Goal: Task Accomplishment & Management: Manage account settings

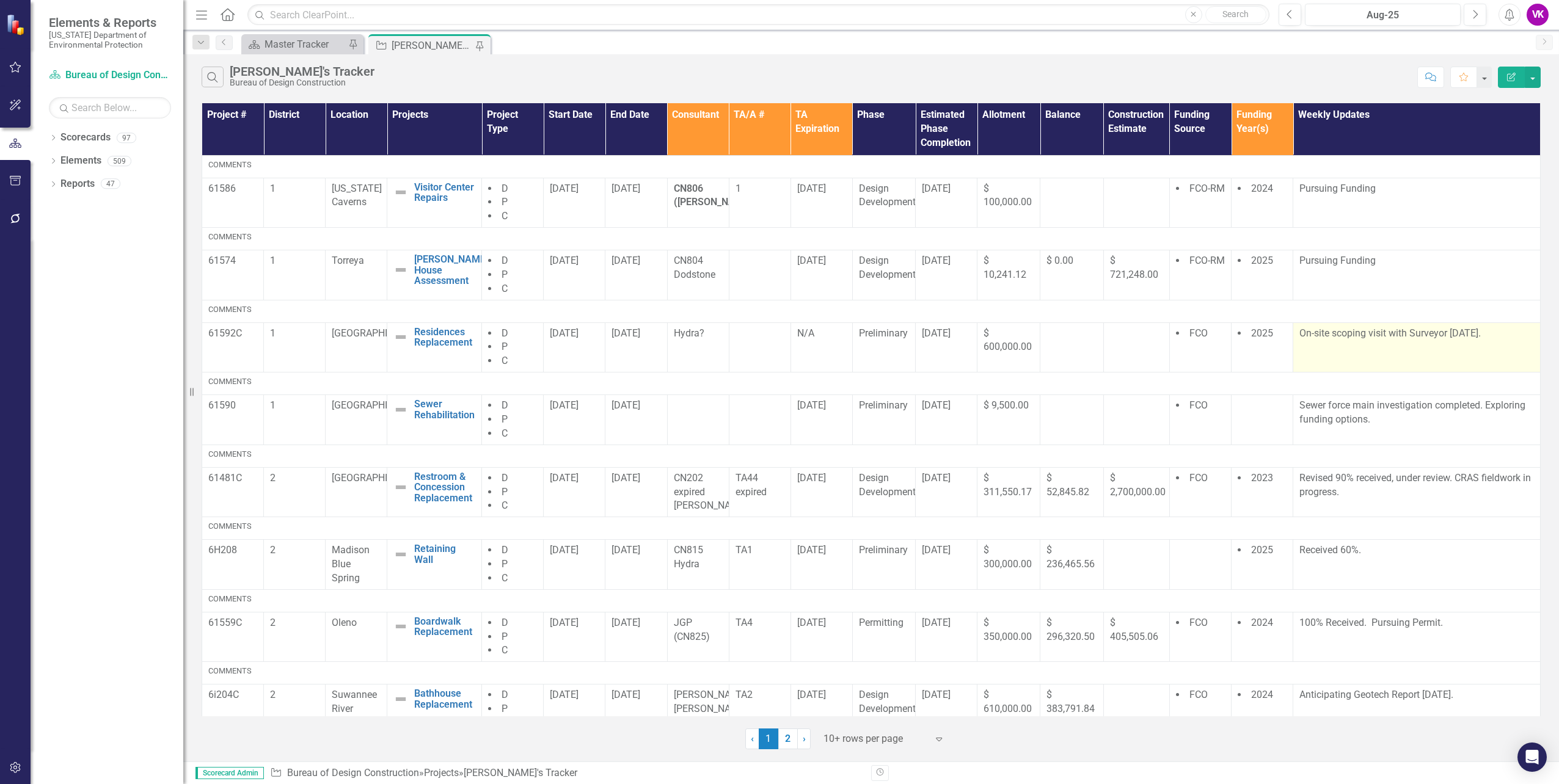
click at [1358, 334] on p "On-site scoping visit with Surveyor [DATE]." at bounding box center [1416, 334] width 235 height 14
click at [1299, 334] on p "On-site scoping visit with Surveyor [DATE]." at bounding box center [1416, 334] width 235 height 14
click at [1299, 332] on p "On-site scoping visit with Surveyor [DATE]." at bounding box center [1416, 334] width 235 height 14
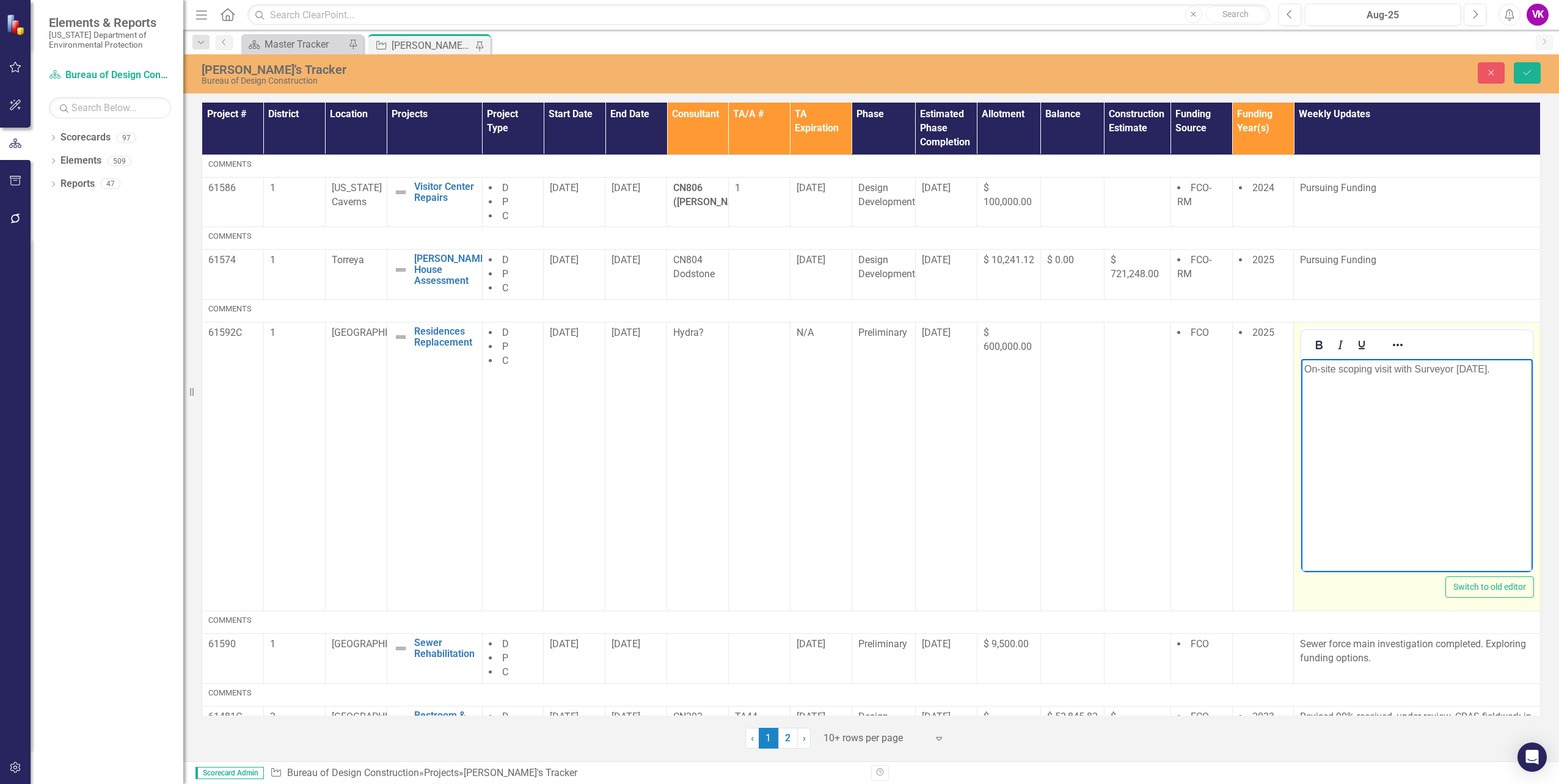
click at [1306, 370] on p "On-site scoping visit with Surveyor [DATE]." at bounding box center [1417, 369] width 225 height 15
click at [1527, 76] on icon "Save" at bounding box center [1527, 73] width 11 height 9
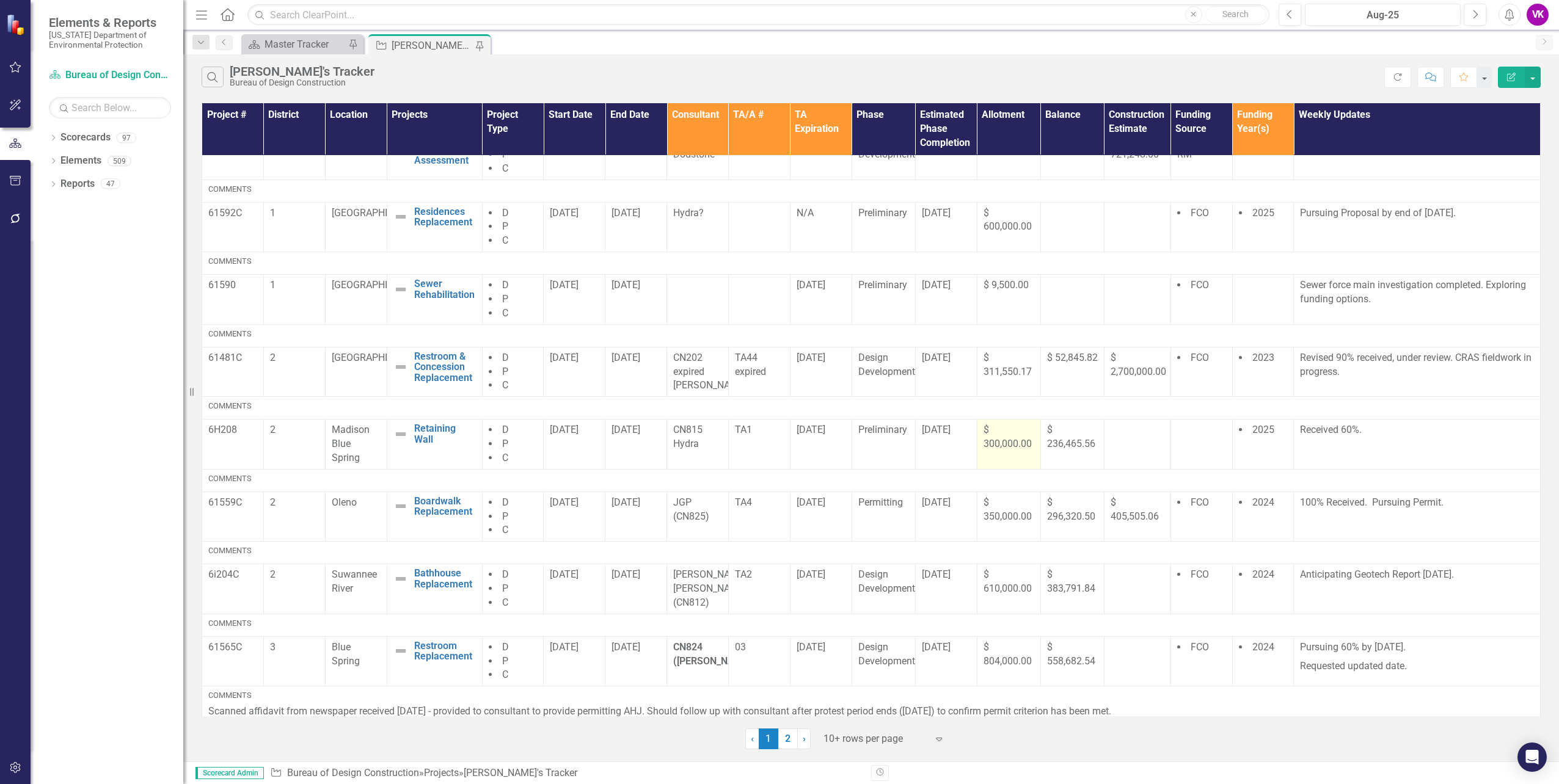
scroll to position [122, 0]
click at [1353, 372] on p "Revised 90% received, under review. CRAS fieldwork in progress." at bounding box center [1417, 363] width 234 height 28
click at [1353, 373] on p "Revised 90% received, under review. CRAS fieldwork in progress." at bounding box center [1417, 363] width 234 height 28
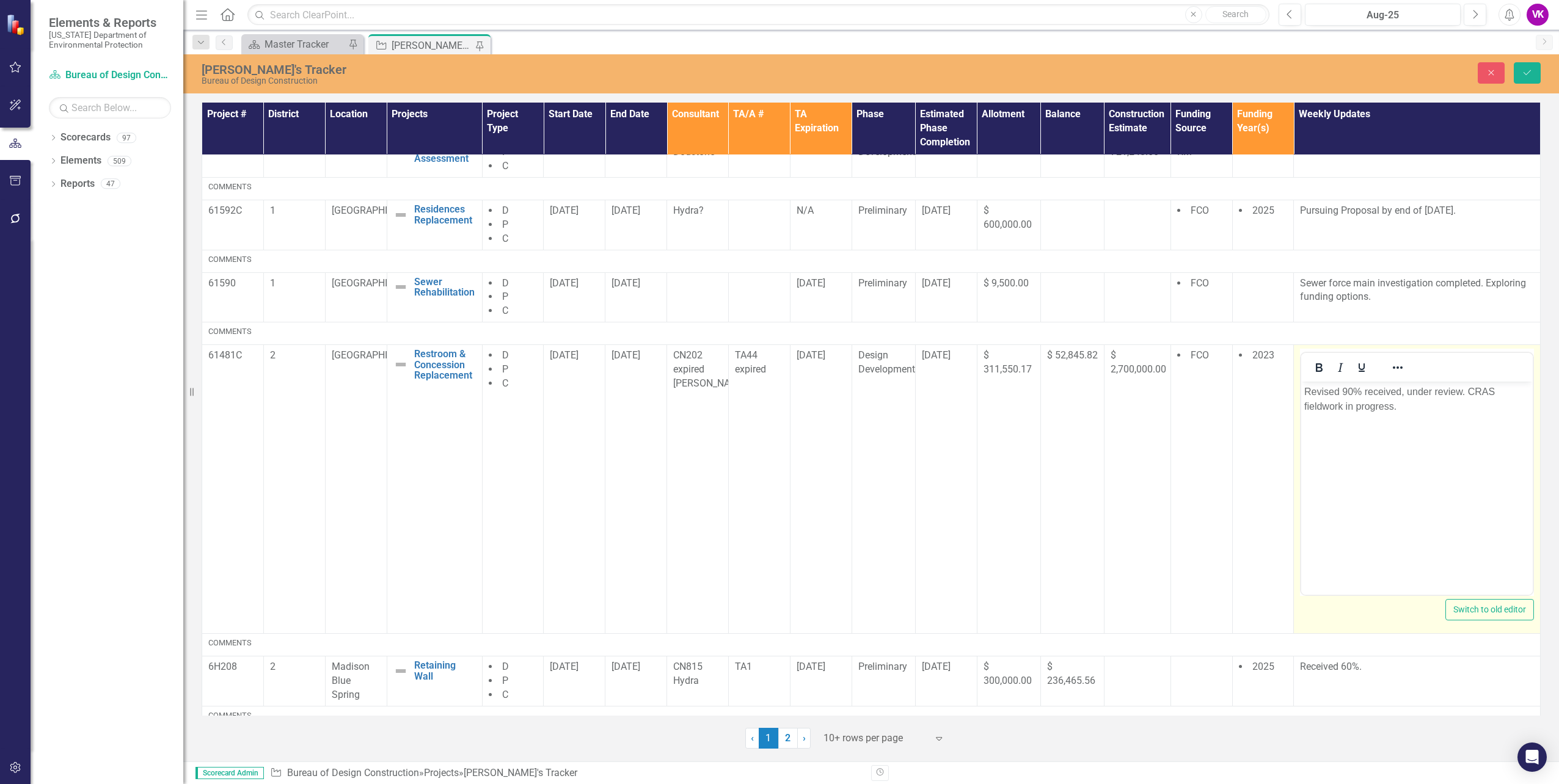
scroll to position [0, 0]
click at [1400, 409] on p "Revised 90% received, under review. CRAS fieldwork in progress." at bounding box center [1417, 400] width 225 height 29
drag, startPoint x: 1404, startPoint y: 405, endPoint x: 2845, endPoint y: 802, distance: 1494.7
click at [1404, 405] on p "Revised 90% received, under review. CRAS fieldwork in progress." at bounding box center [1417, 400] width 225 height 29
click at [1529, 74] on icon "Save" at bounding box center [1527, 73] width 11 height 9
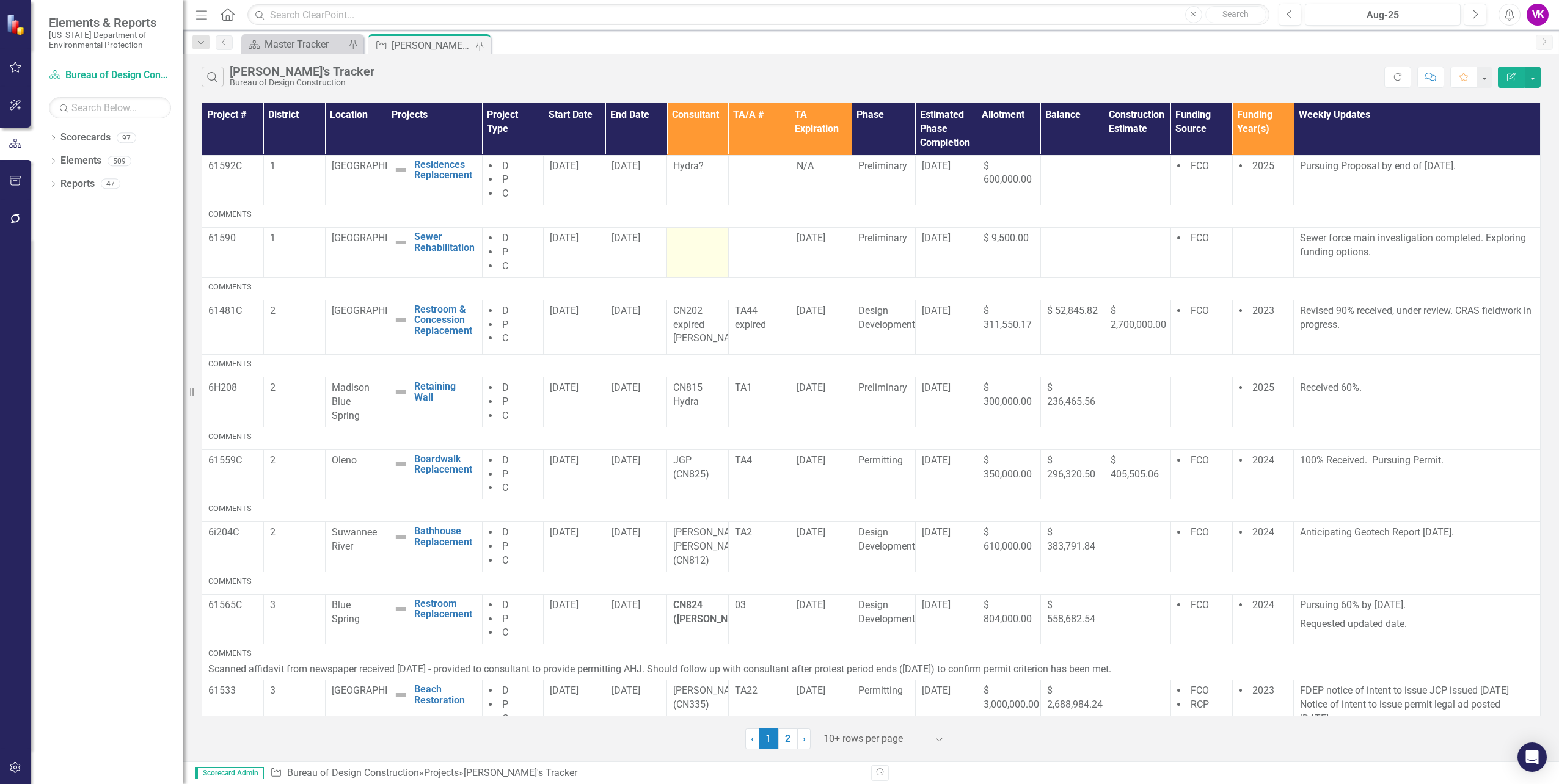
scroll to position [183, 0]
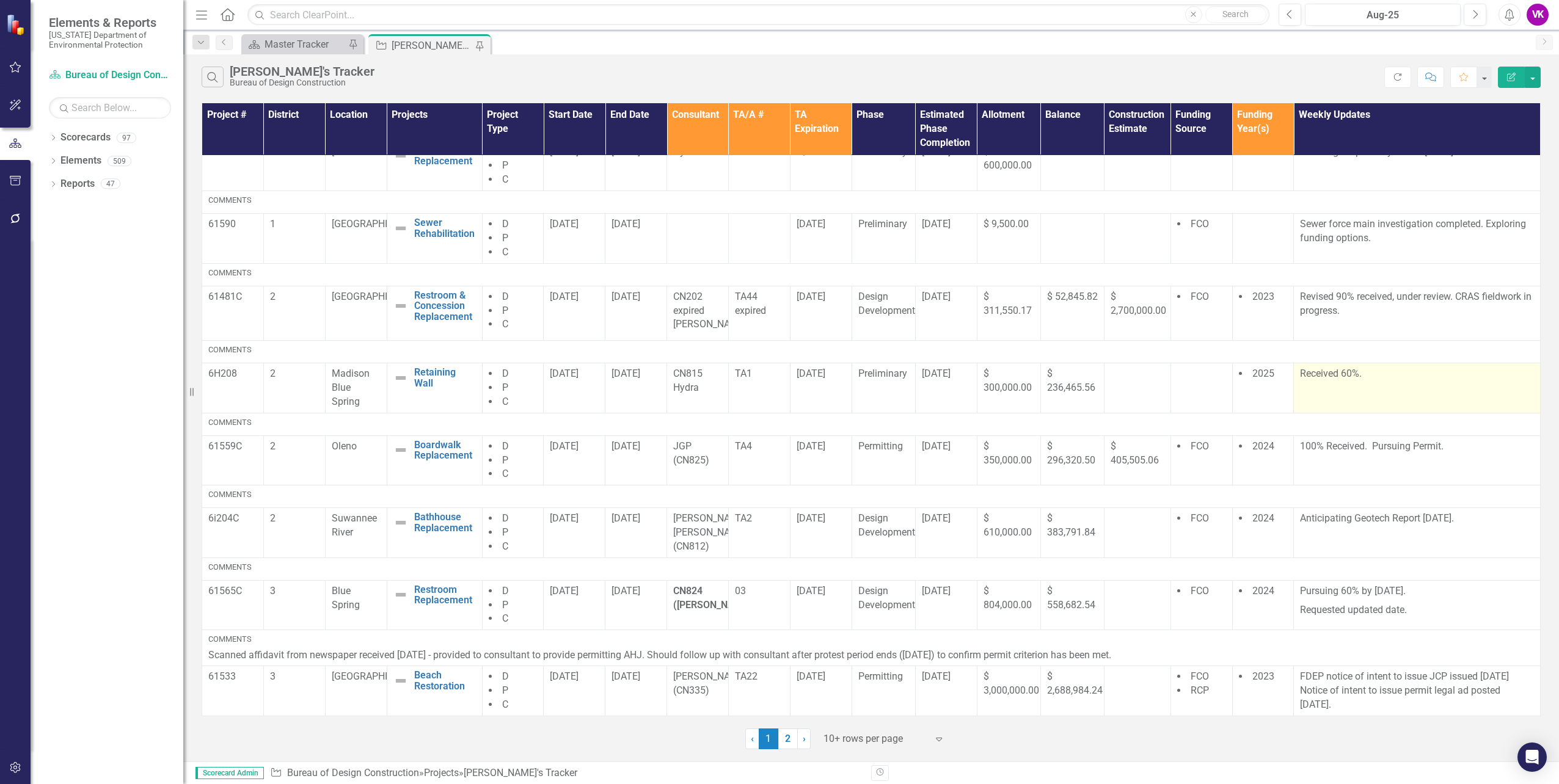
click at [1372, 381] on p "Received 60%." at bounding box center [1417, 374] width 234 height 14
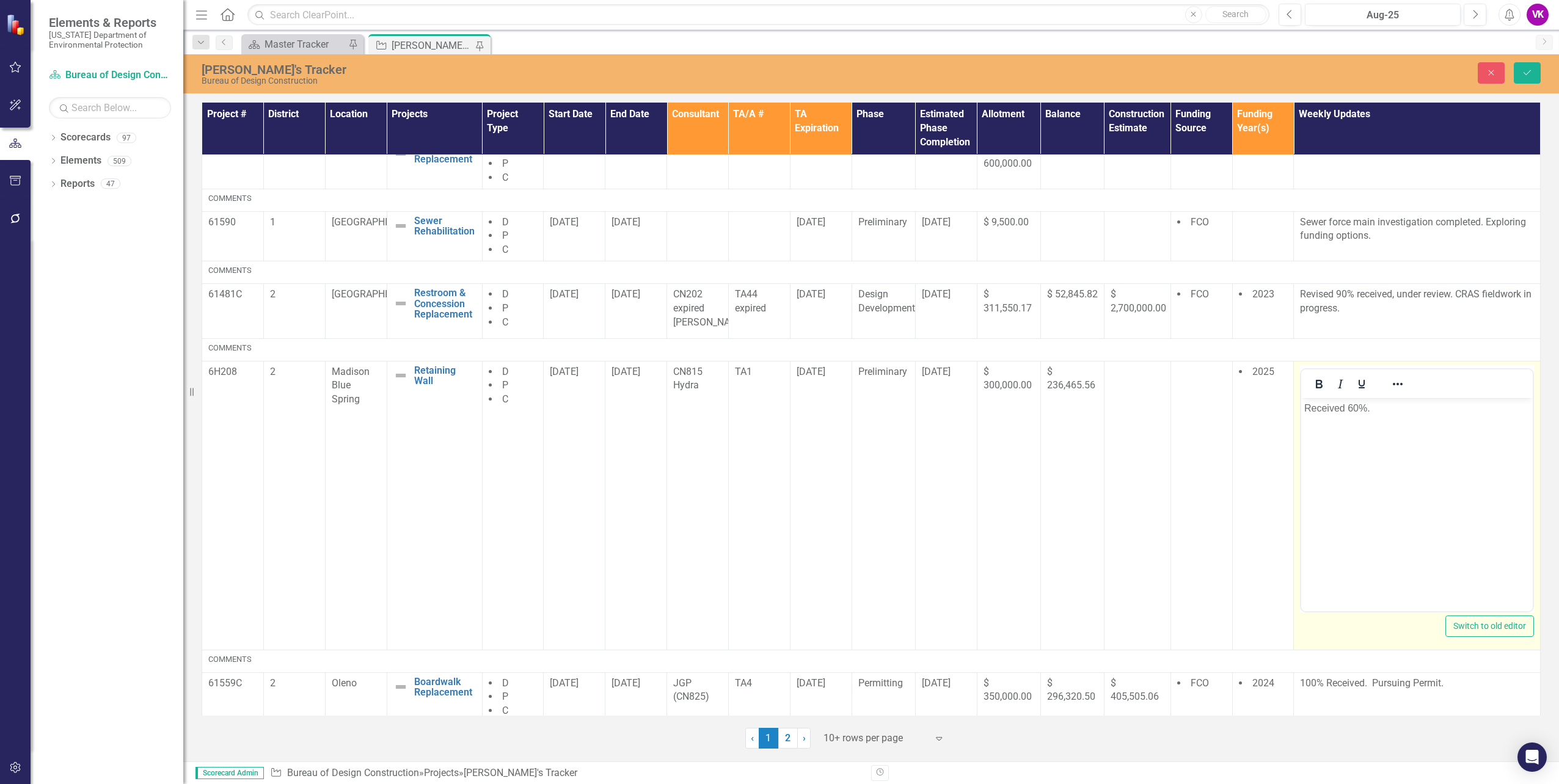
scroll to position [0, 0]
drag, startPoint x: 1381, startPoint y: 410, endPoint x: 1436, endPoint y: 419, distance: 55.7
click at [1381, 410] on p "Received 60%." at bounding box center [1417, 407] width 225 height 15
click at [1529, 76] on icon "Save" at bounding box center [1527, 73] width 11 height 9
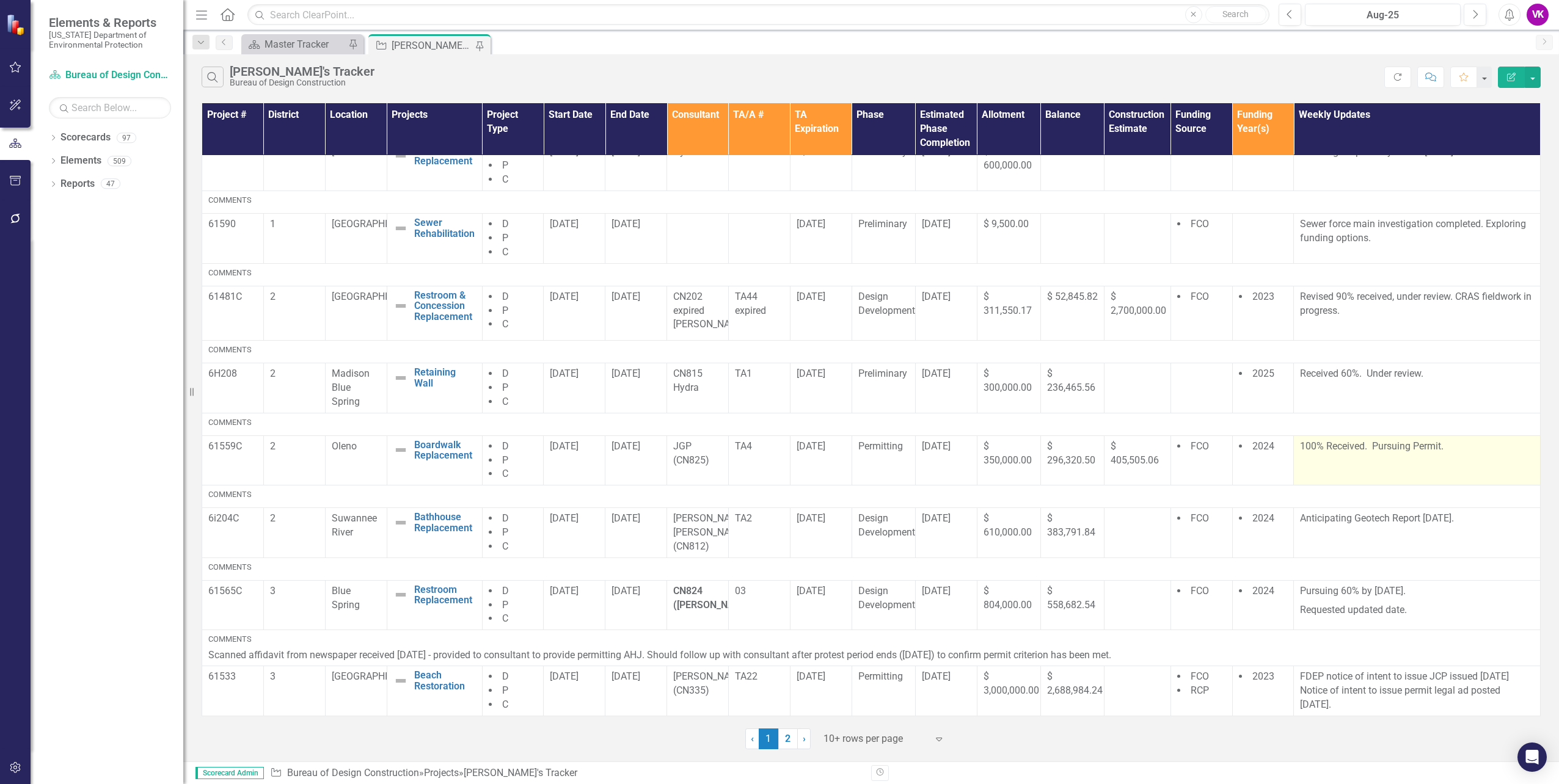
scroll to position [191, 0]
click at [1341, 447] on p "100% Received. Pursuing Permit." at bounding box center [1417, 447] width 234 height 14
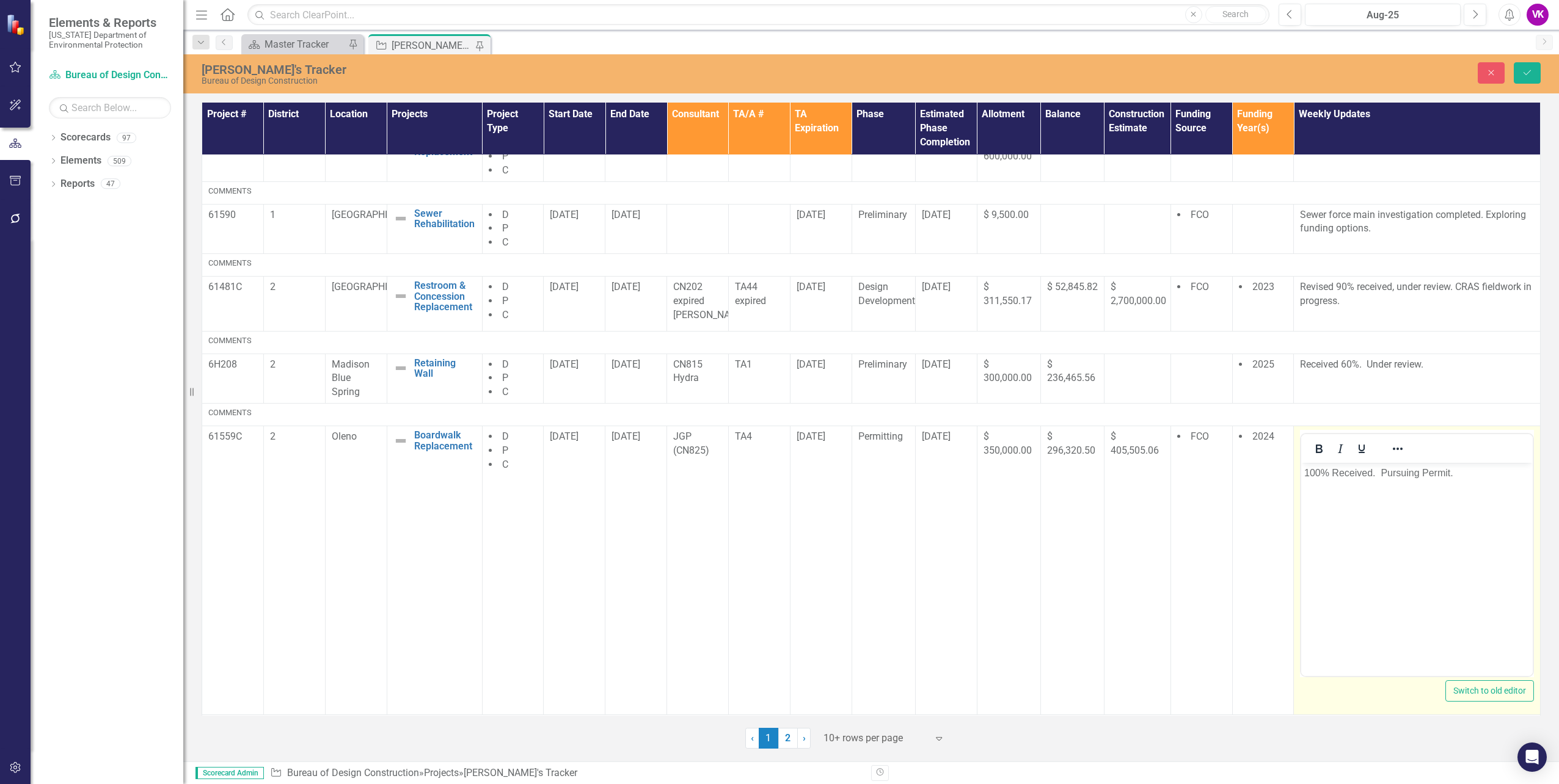
scroll to position [0, 0]
drag, startPoint x: 1382, startPoint y: 471, endPoint x: 2842, endPoint y: 967, distance: 1542.0
click at [1382, 471] on p "100% Received. Pursuing Permit." at bounding box center [1417, 473] width 225 height 15
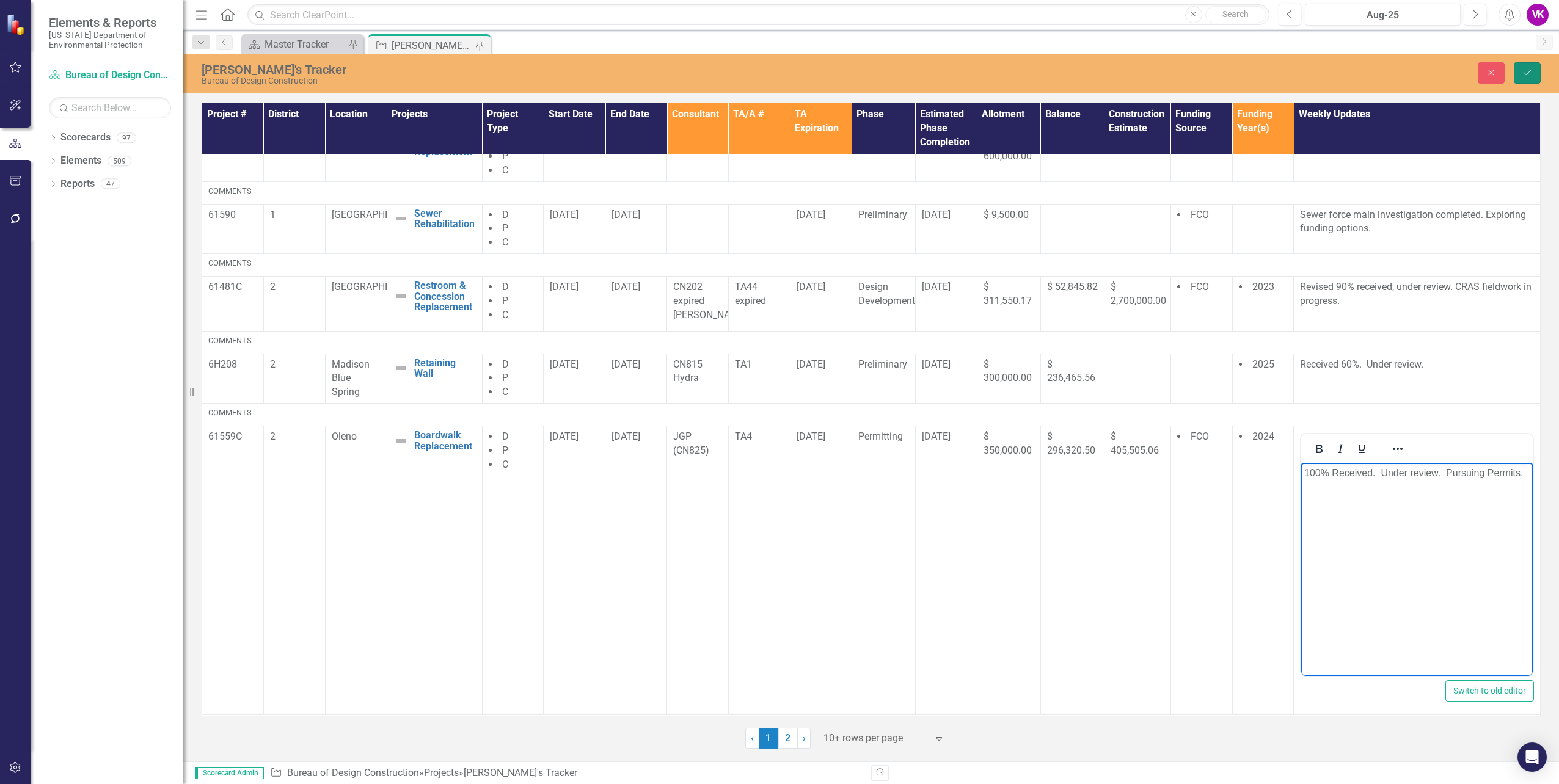
click at [1520, 72] on button "Save" at bounding box center [1526, 72] width 27 height 21
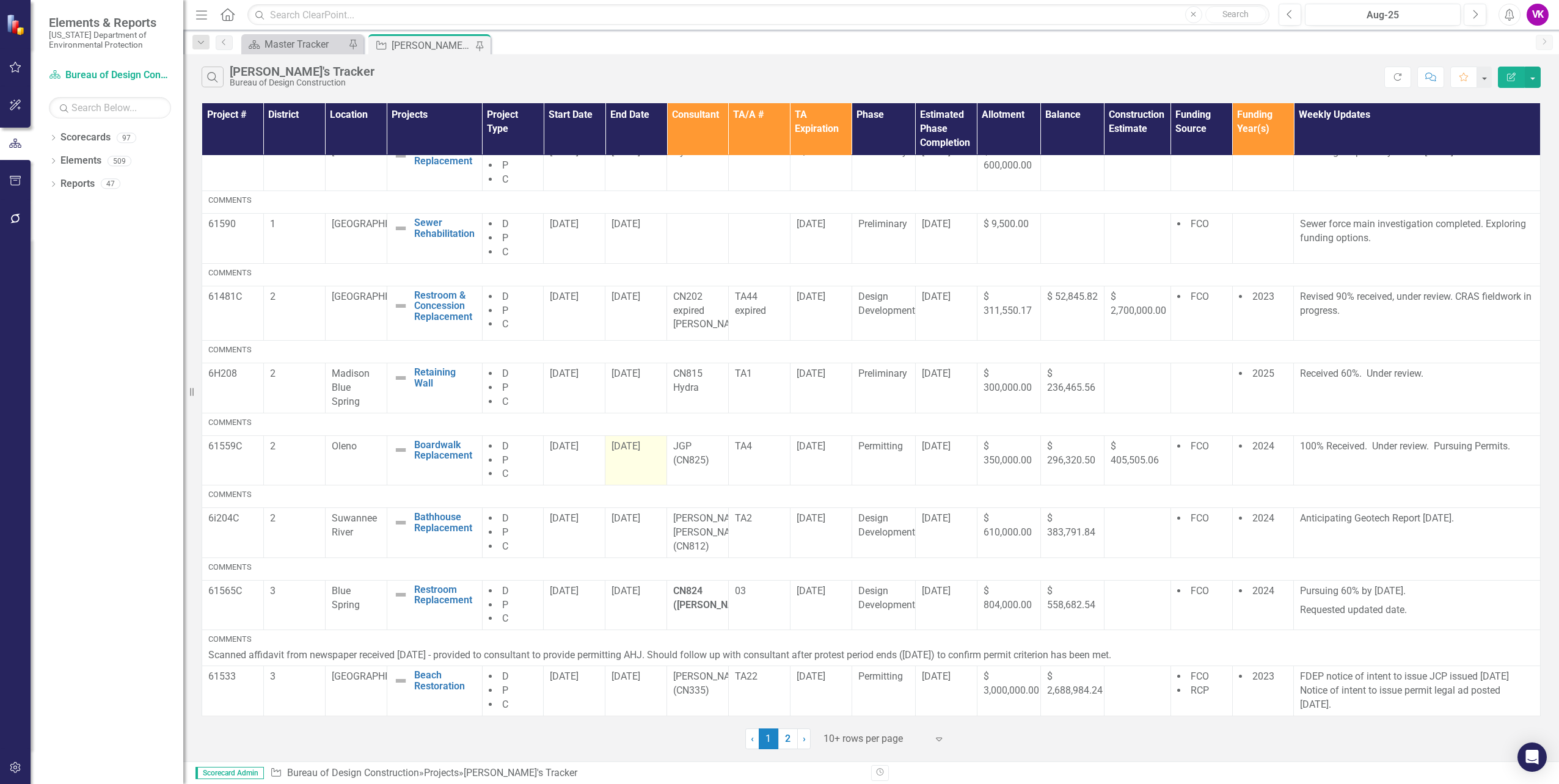
scroll to position [191, 0]
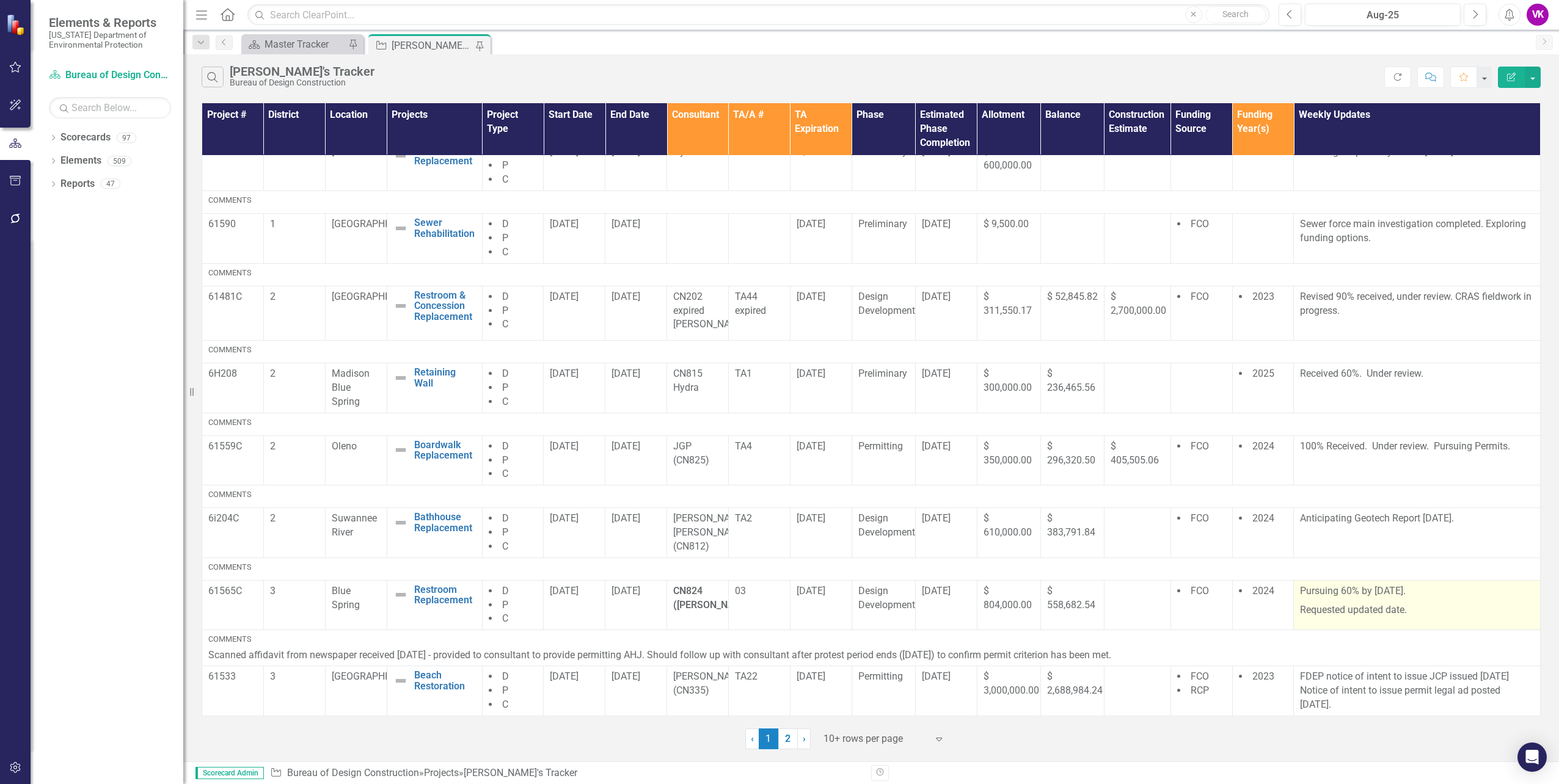
click at [1345, 594] on p "Pursuing 60% by [DATE]." at bounding box center [1417, 592] width 234 height 16
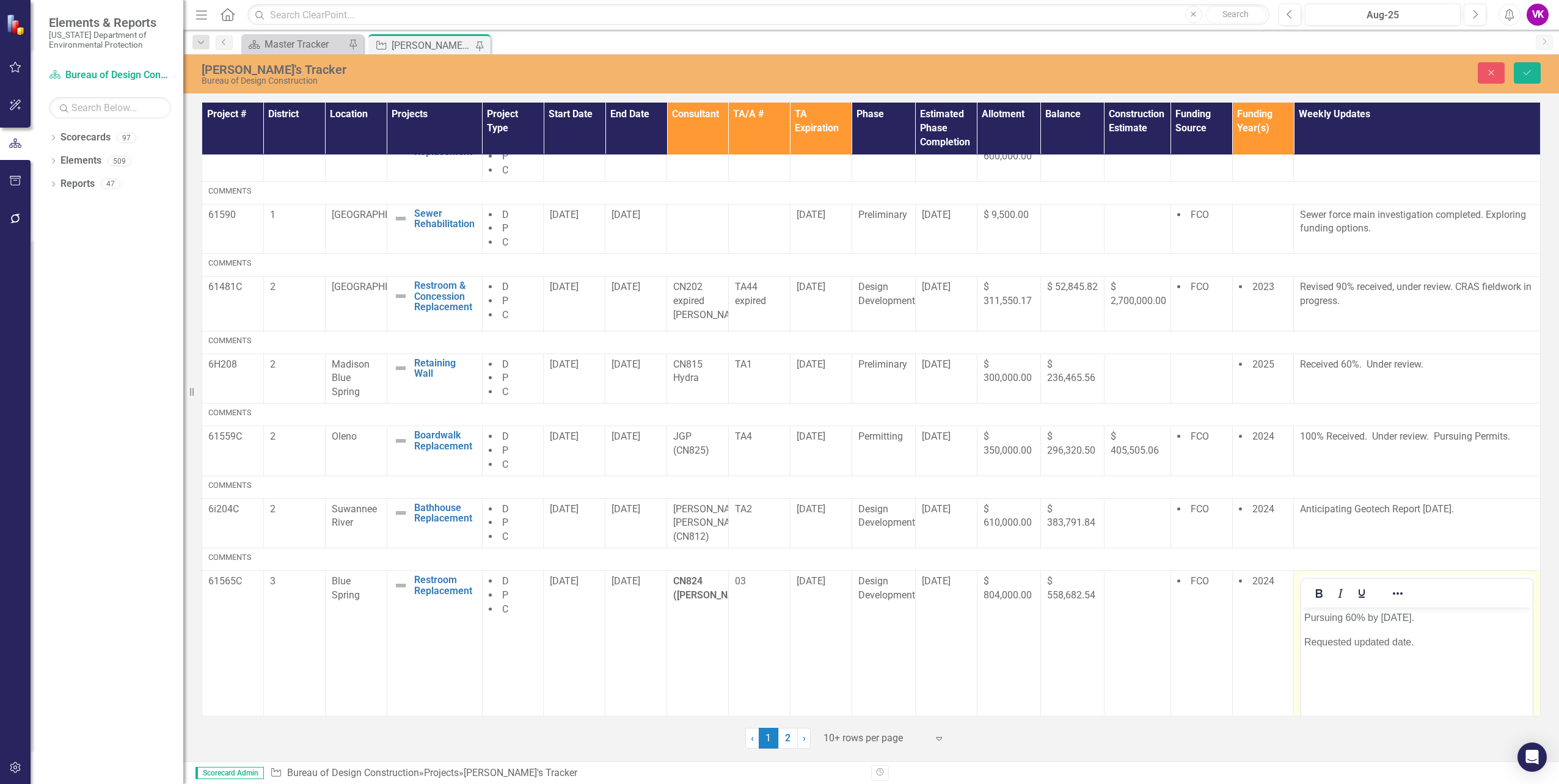
scroll to position [0, 0]
click at [1306, 641] on p "Requested updated date." at bounding box center [1417, 642] width 225 height 15
click at [1532, 77] on button "Save" at bounding box center [1526, 72] width 27 height 21
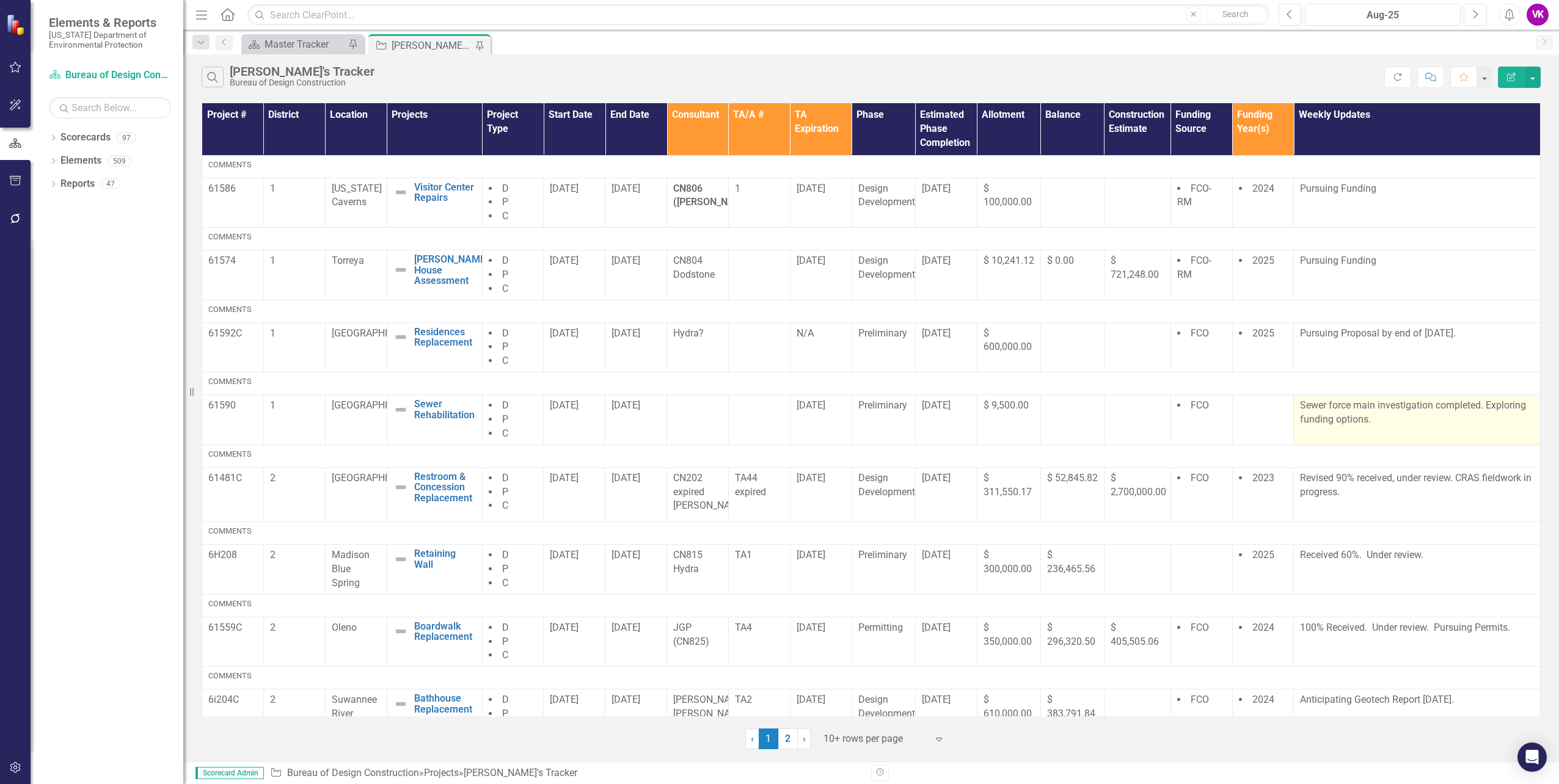
scroll to position [191, 0]
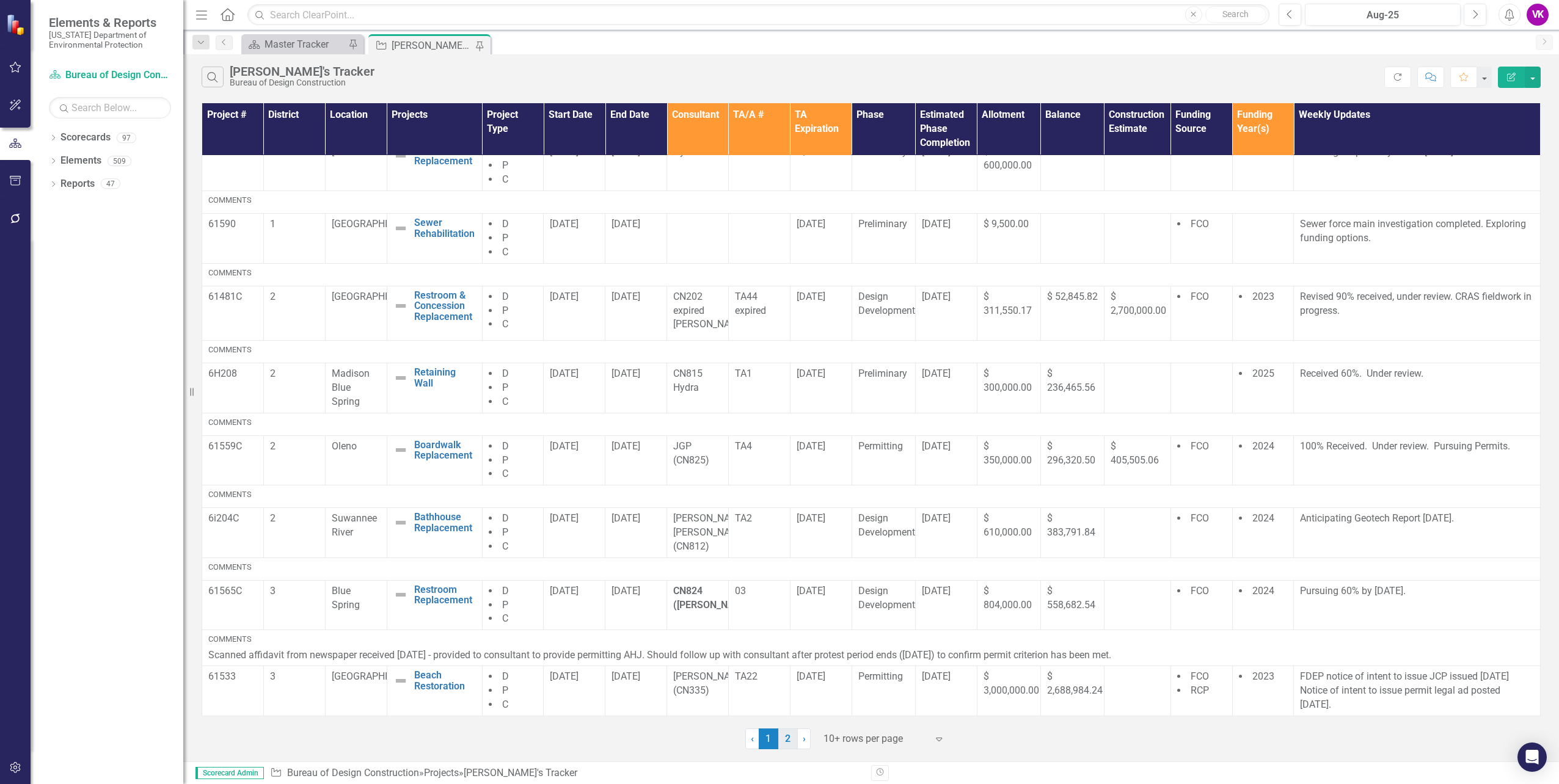
click at [788, 739] on link "2" at bounding box center [788, 739] width 20 height 21
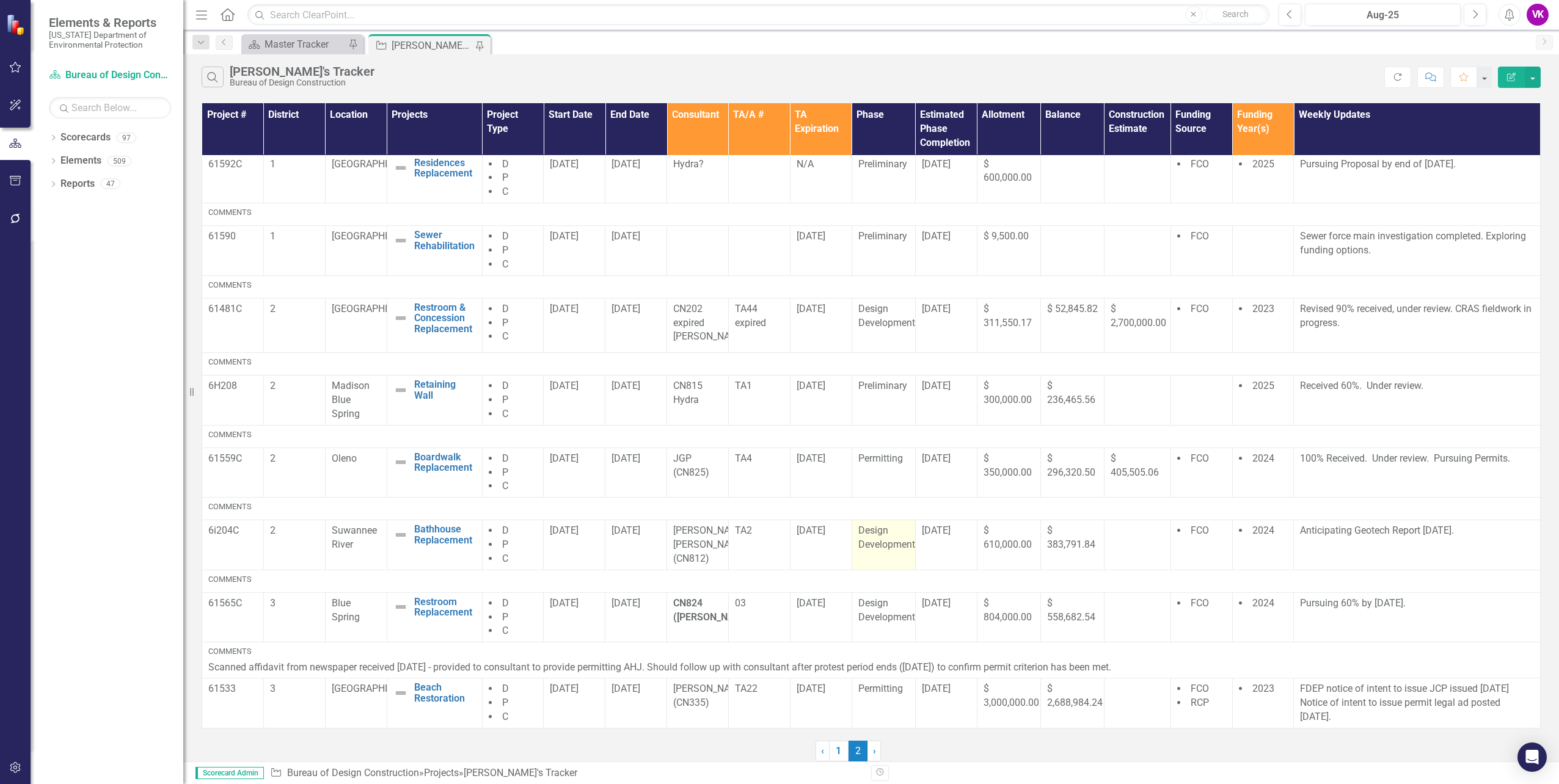
scroll to position [0, 0]
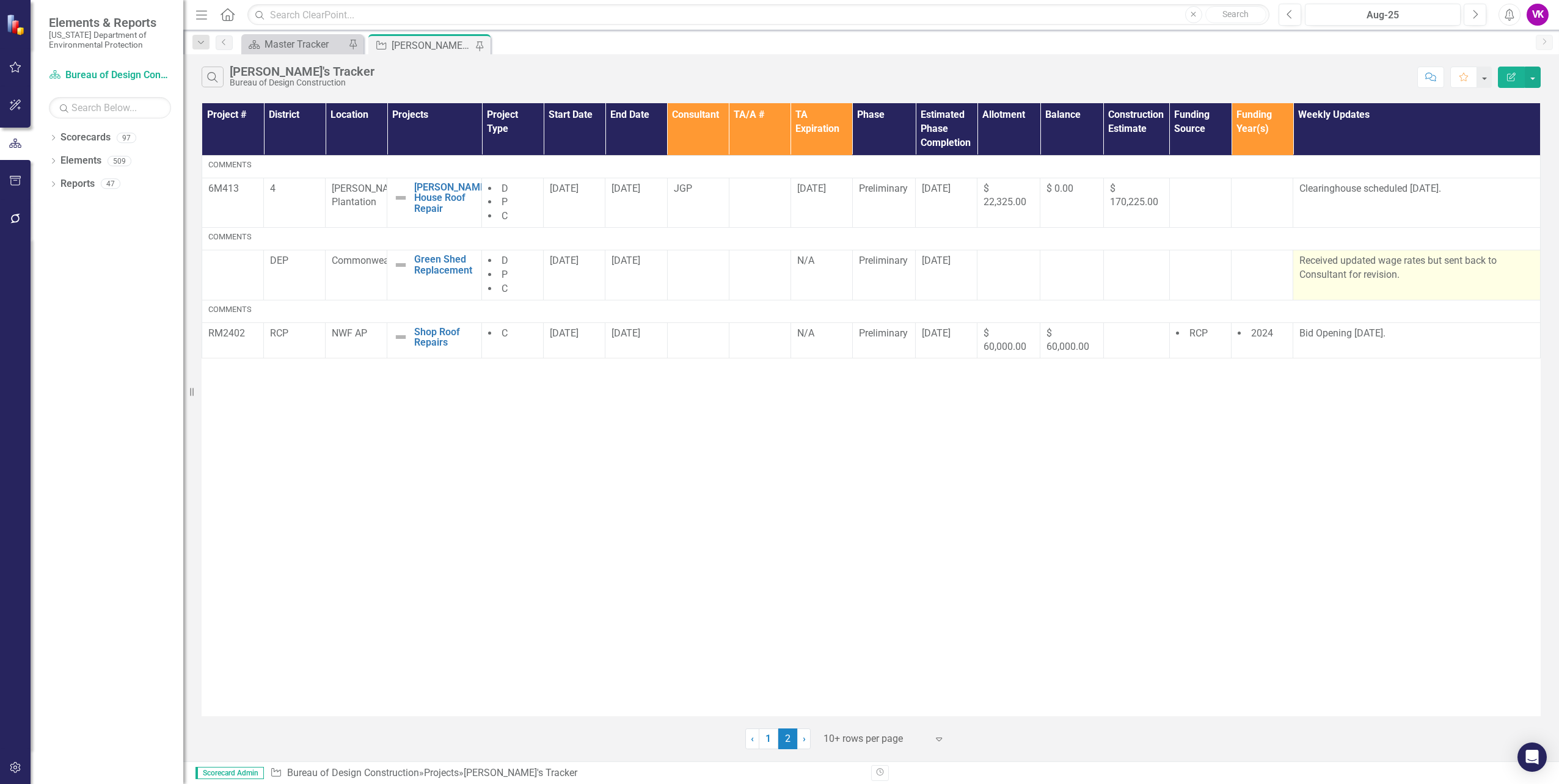
click at [1304, 260] on p "Received updated wage rates but sent back to Consultant for revision." at bounding box center [1416, 268] width 235 height 28
click at [1304, 260] on p "Received updated wage rates but sent back to Consultant for revision." at bounding box center [1416, 268] width 235 height 28
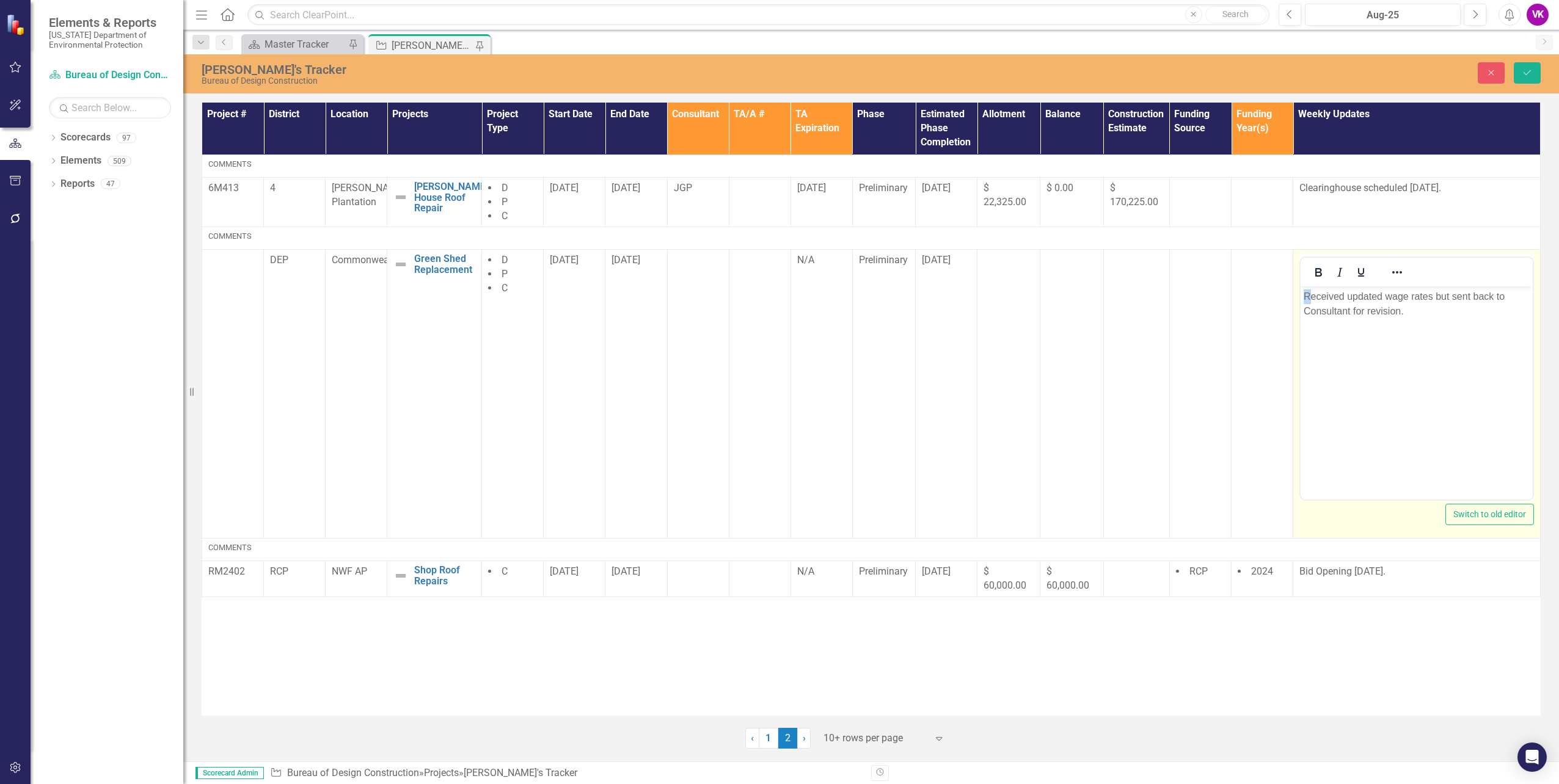
click at [1307, 295] on p "Received updated wage rates but sent back to Consultant for revision." at bounding box center [1416, 304] width 226 height 29
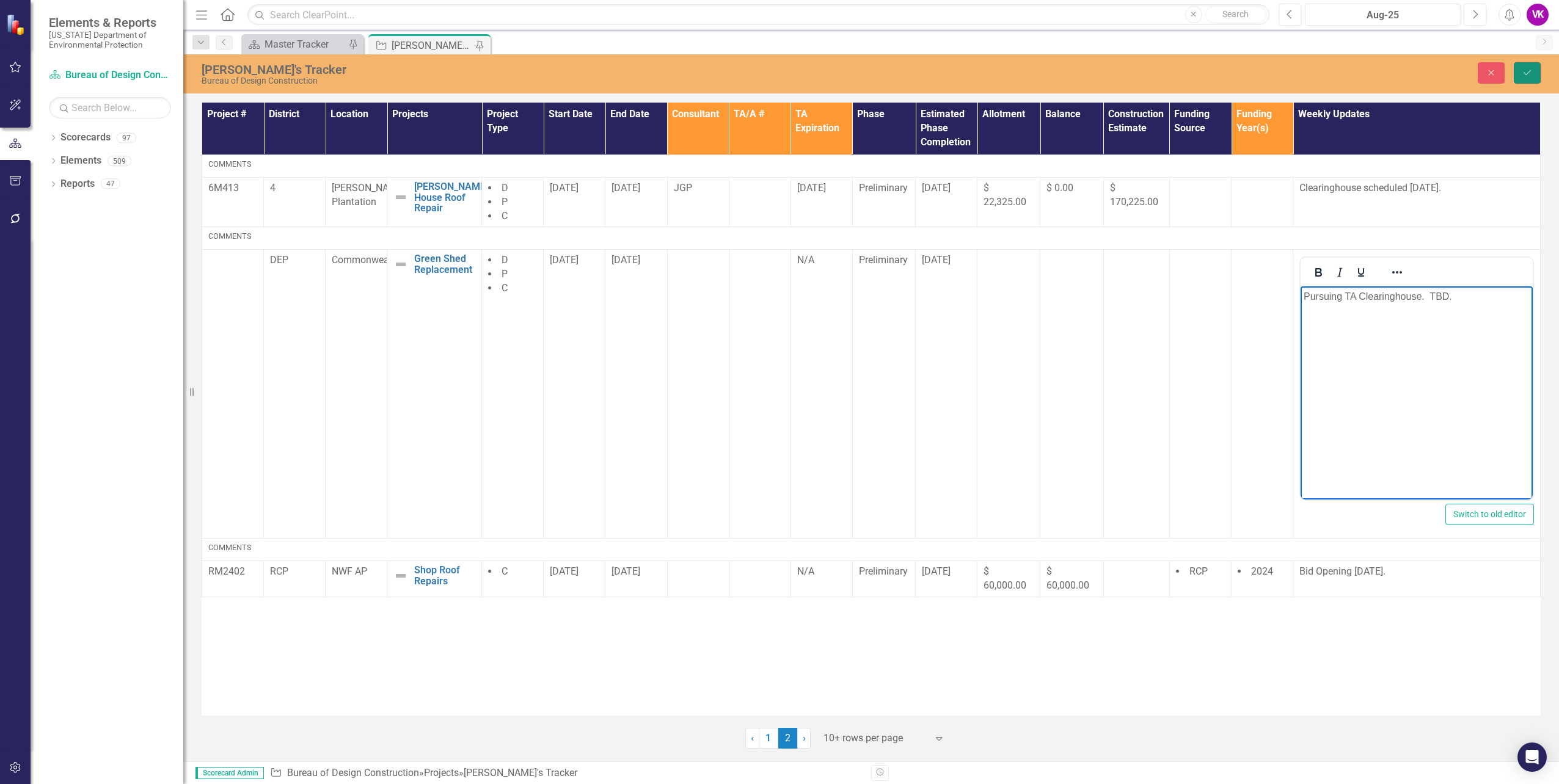
click at [1532, 75] on button "Save" at bounding box center [1526, 72] width 27 height 21
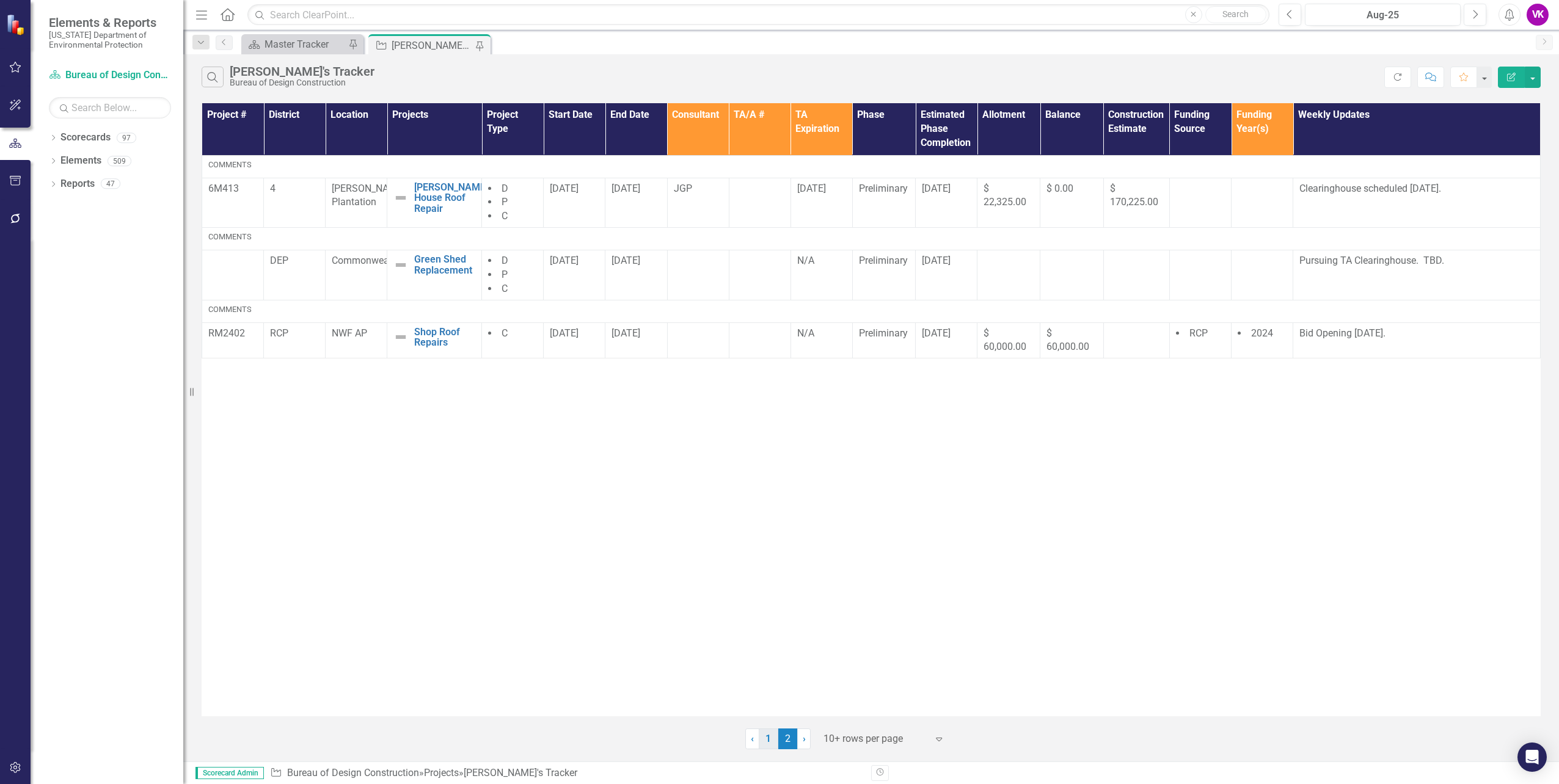
click at [769, 742] on link "1" at bounding box center [768, 739] width 20 height 21
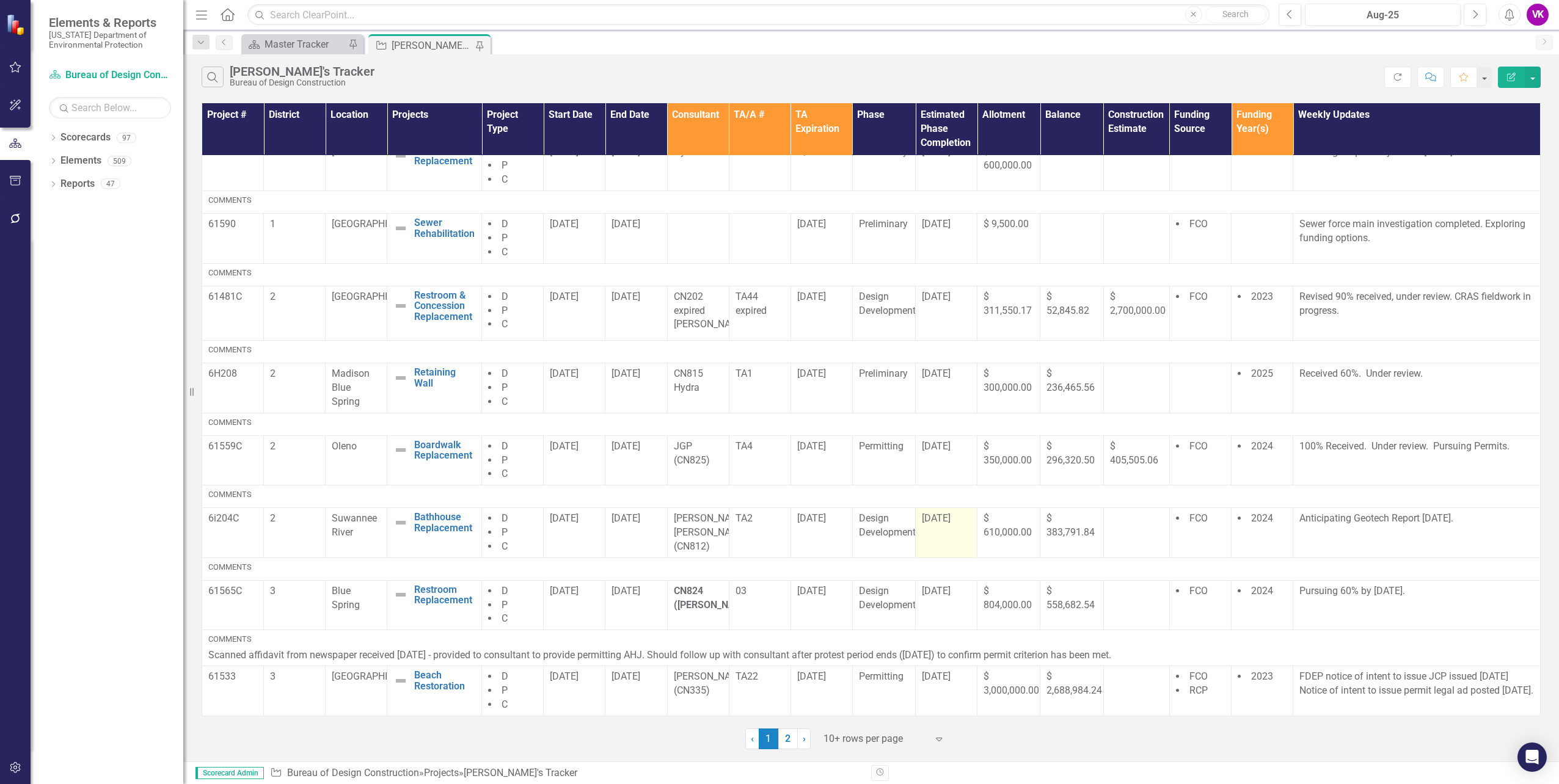
scroll to position [191, 0]
click at [789, 741] on link "2" at bounding box center [788, 739] width 20 height 21
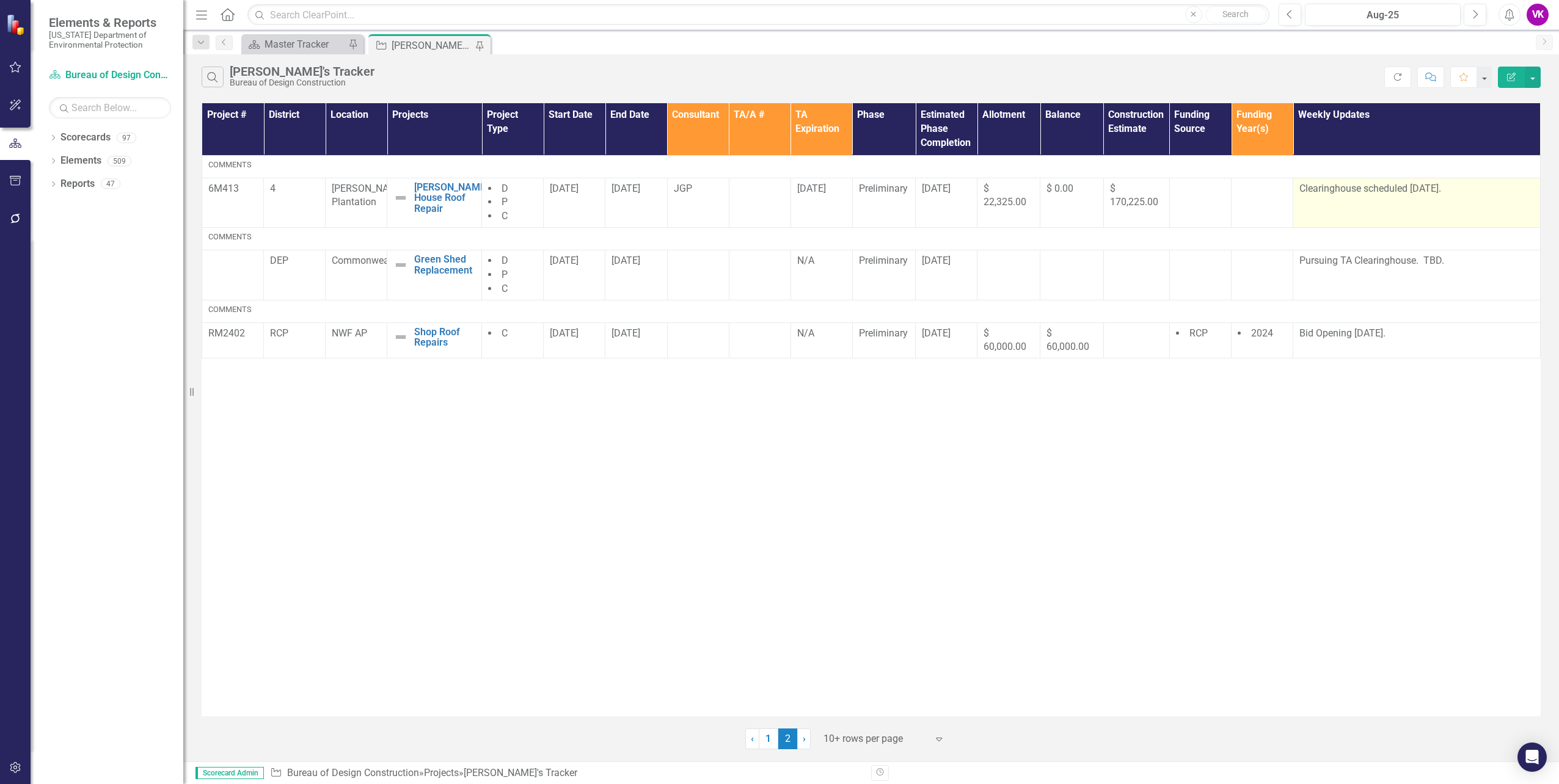
click at [1300, 189] on p "Clearinghouse scheduled [DATE]." at bounding box center [1416, 189] width 235 height 14
click at [1303, 189] on p "Clearinghouse scheduled [DATE]." at bounding box center [1416, 189] width 235 height 14
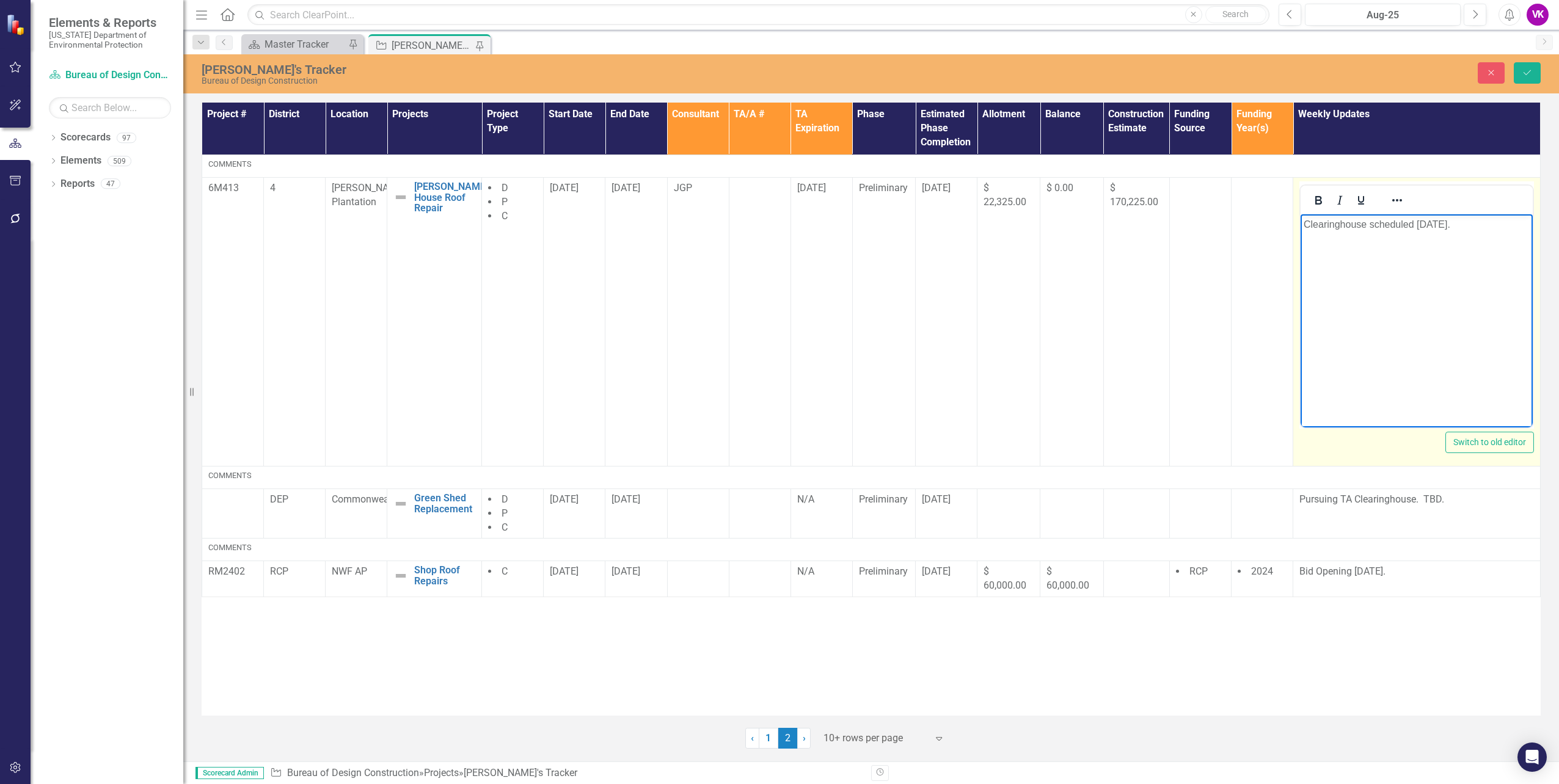
drag, startPoint x: 2603, startPoint y: 403, endPoint x: 1328, endPoint y: 224, distance: 1287.5
click at [1328, 224] on p "Clearinghouse scheduled [DATE]." at bounding box center [1416, 224] width 226 height 15
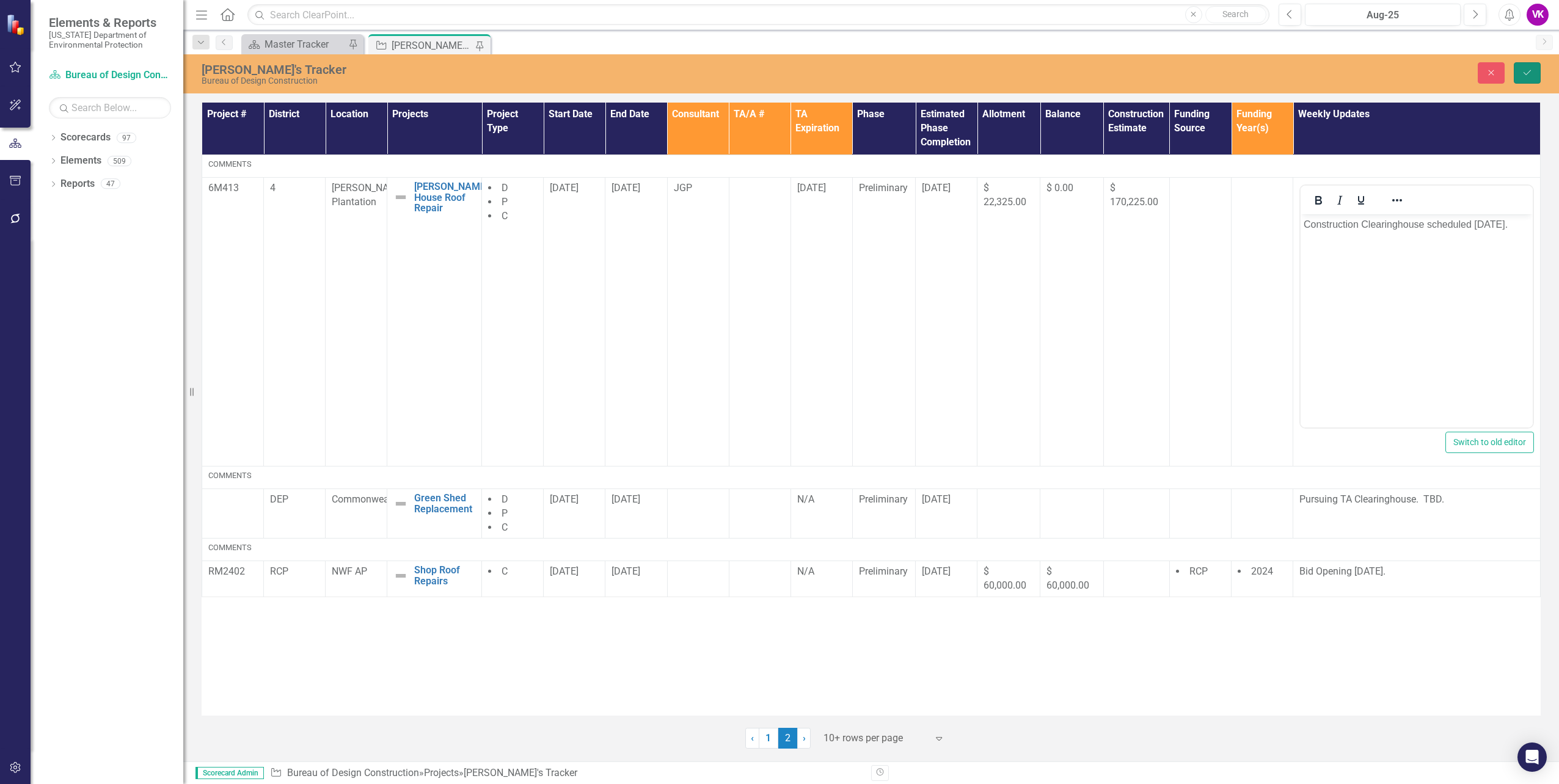
click at [1528, 77] on button "Save" at bounding box center [1526, 72] width 27 height 21
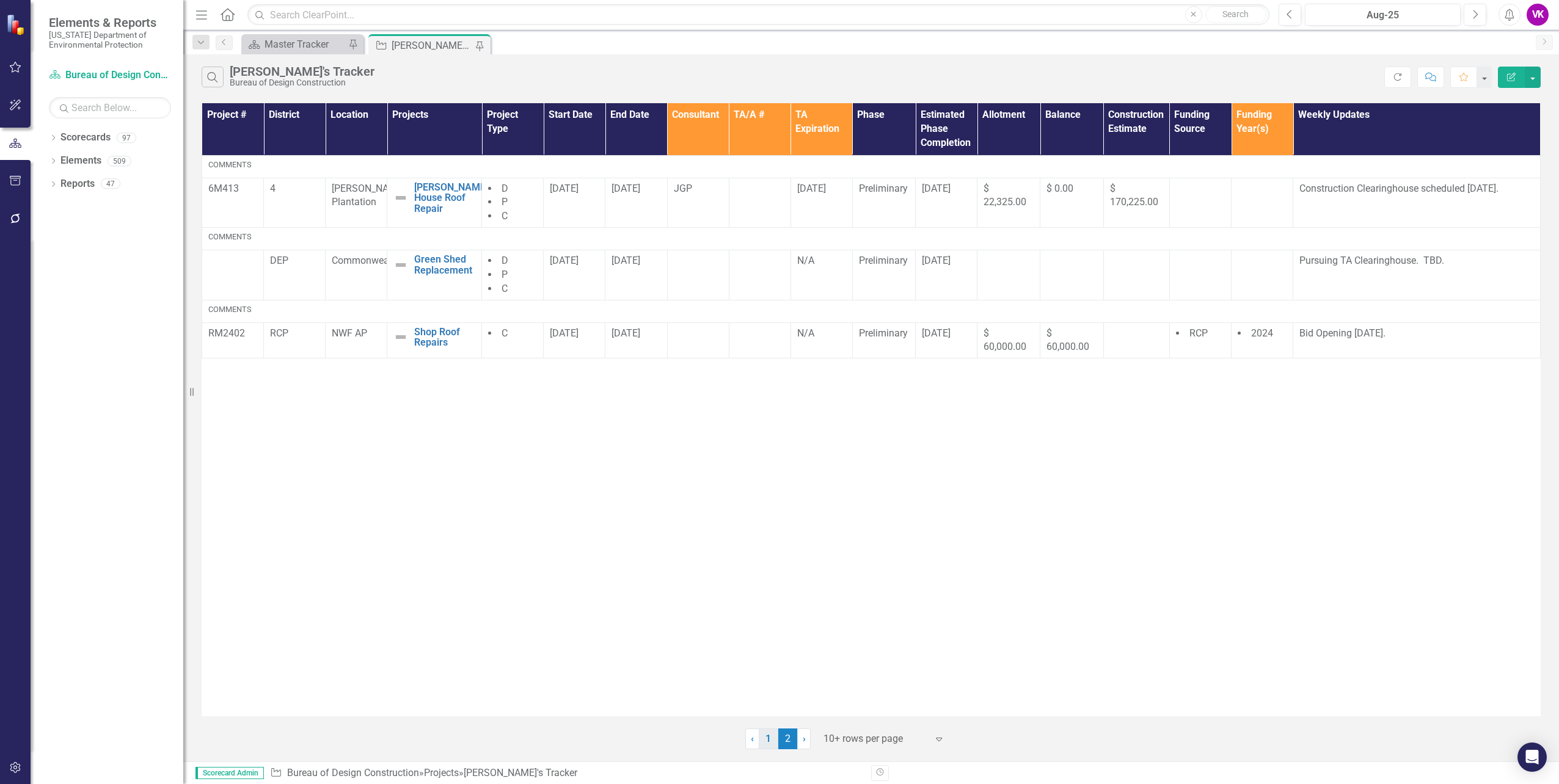
click at [767, 741] on link "1" at bounding box center [768, 739] width 20 height 21
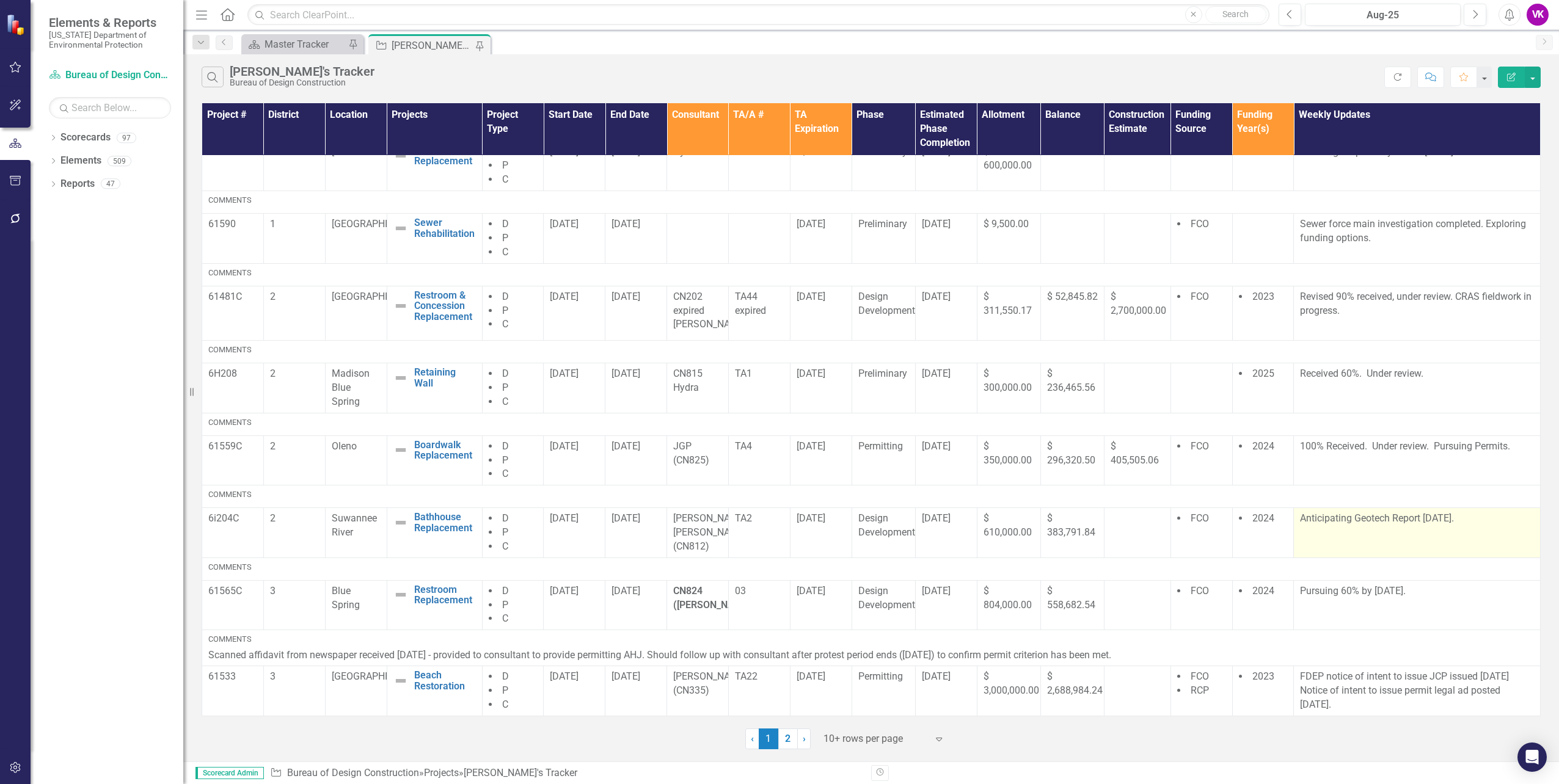
scroll to position [191, 0]
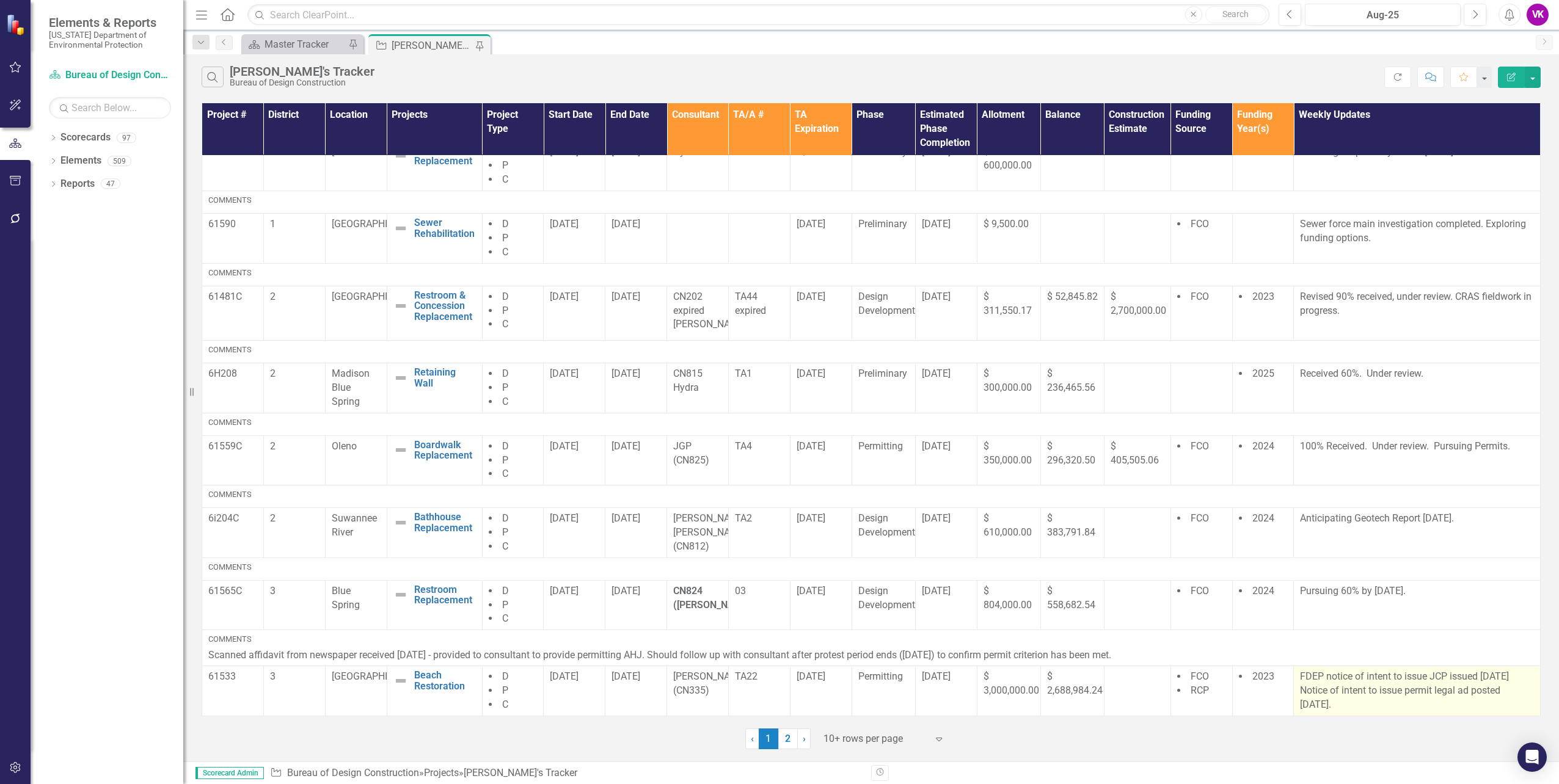
click at [1300, 677] on p "FDEP notice of intent to issue JCP issued [DATE] Notice of intent to issue perm…" at bounding box center [1417, 690] width 234 height 42
click at [1300, 676] on p "FDEP notice of intent to issue JCP issued [DATE] Notice of intent to issue perm…" at bounding box center [1417, 690] width 234 height 42
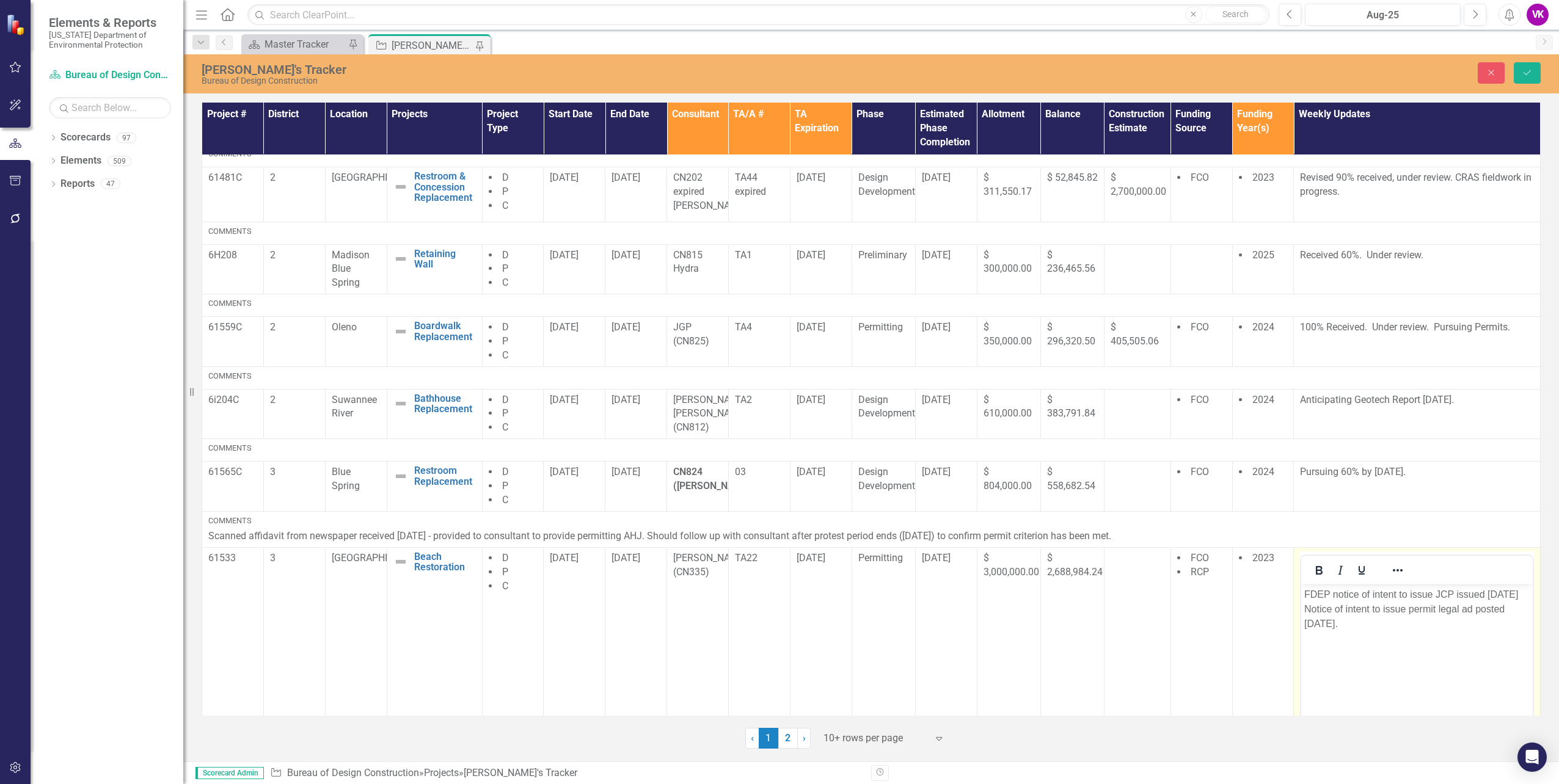
scroll to position [429, 0]
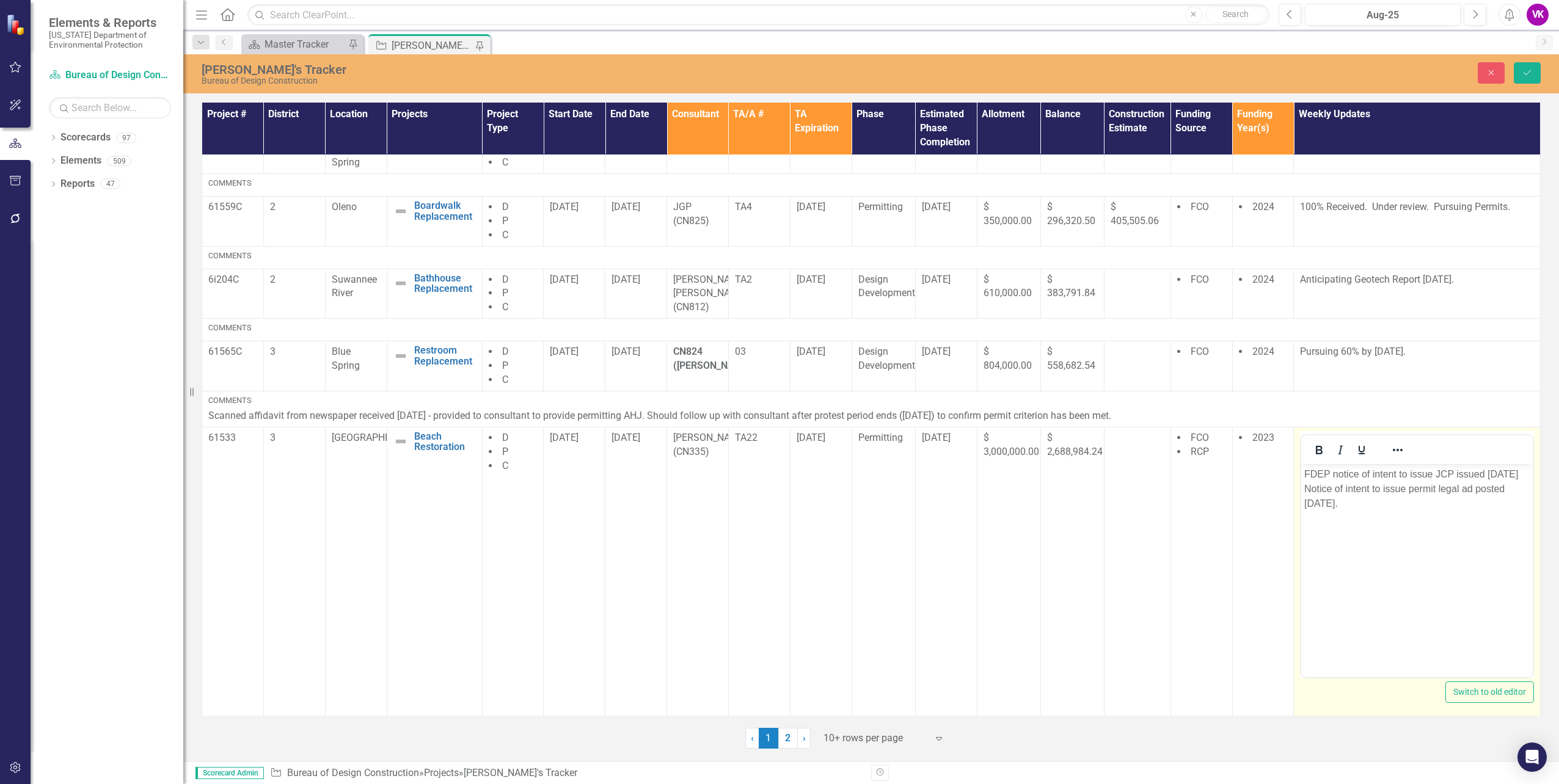
click at [1304, 474] on p "FDEP notice of intent to issue JCP issued [DATE] Notice of intent to issue perm…" at bounding box center [1417, 488] width 225 height 44
drag, startPoint x: 1415, startPoint y: 492, endPoint x: 1426, endPoint y: 491, distance: 11.0
click at [1416, 491] on p "Permit received [DATE]. Section 7 consultation process with USFWSS in process." at bounding box center [1417, 481] width 225 height 29
drag, startPoint x: 1303, startPoint y: 492, endPoint x: 1323, endPoint y: 489, distance: 20.2
click at [1304, 492] on body "Permit received [DATE]. Section 7 consultation process with USFWSS in process." at bounding box center [1416, 554] width 231 height 183
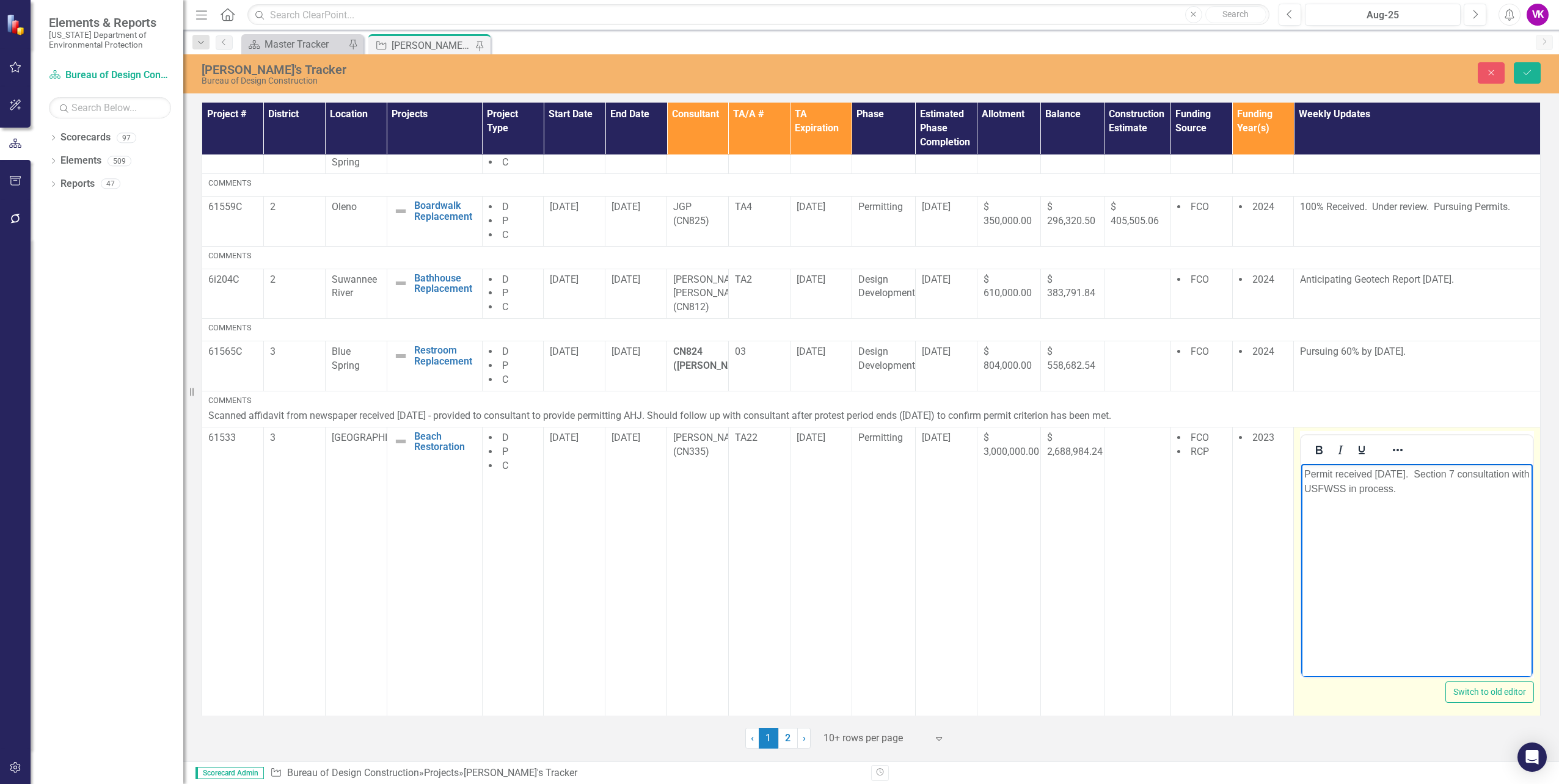
click at [1426, 490] on p "Permit received [DATE]. Section 7 consultation with USFWSS in process." at bounding box center [1417, 481] width 225 height 29
click at [1531, 74] on icon "Save" at bounding box center [1527, 73] width 11 height 9
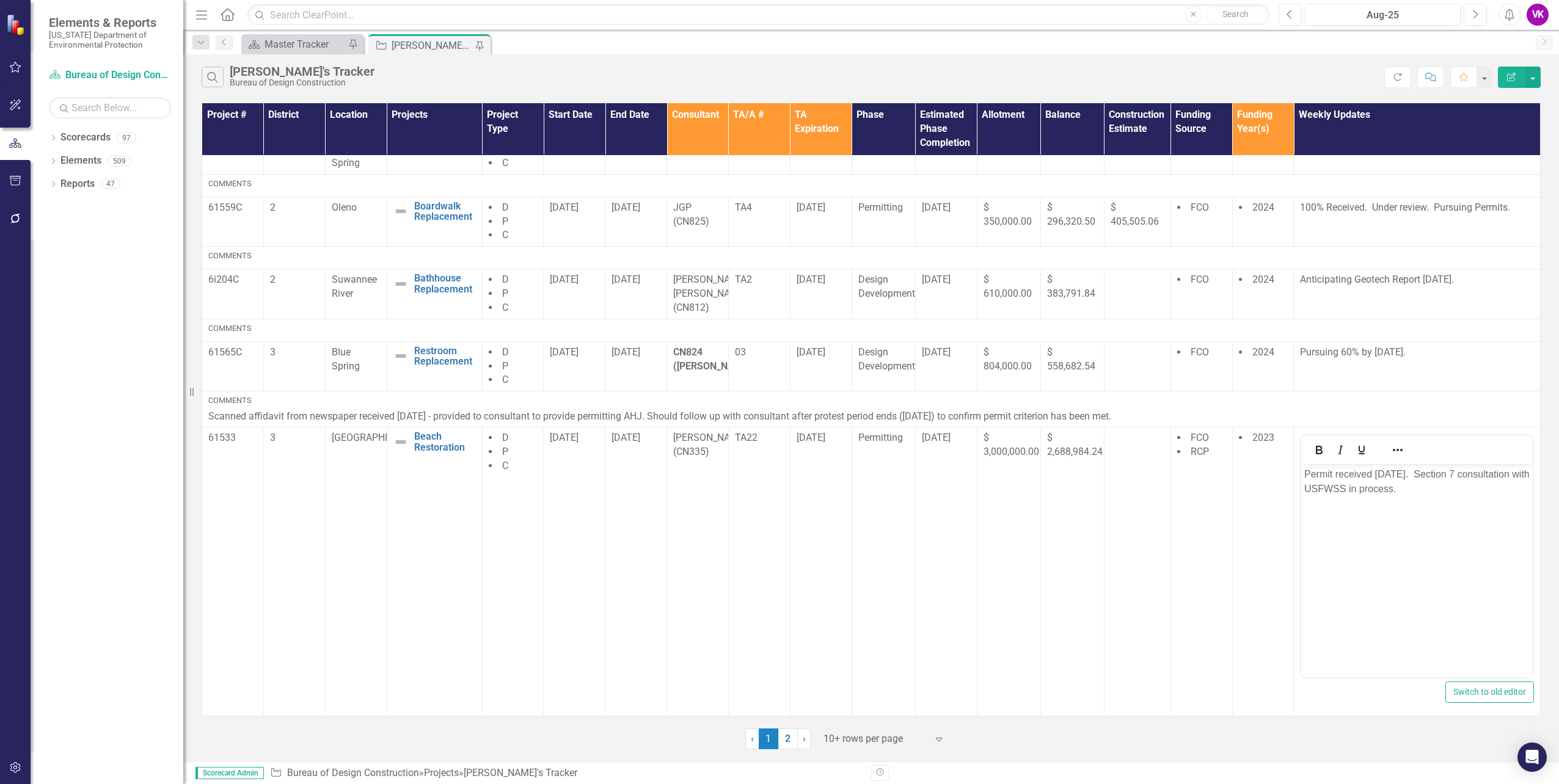
scroll to position [0, 0]
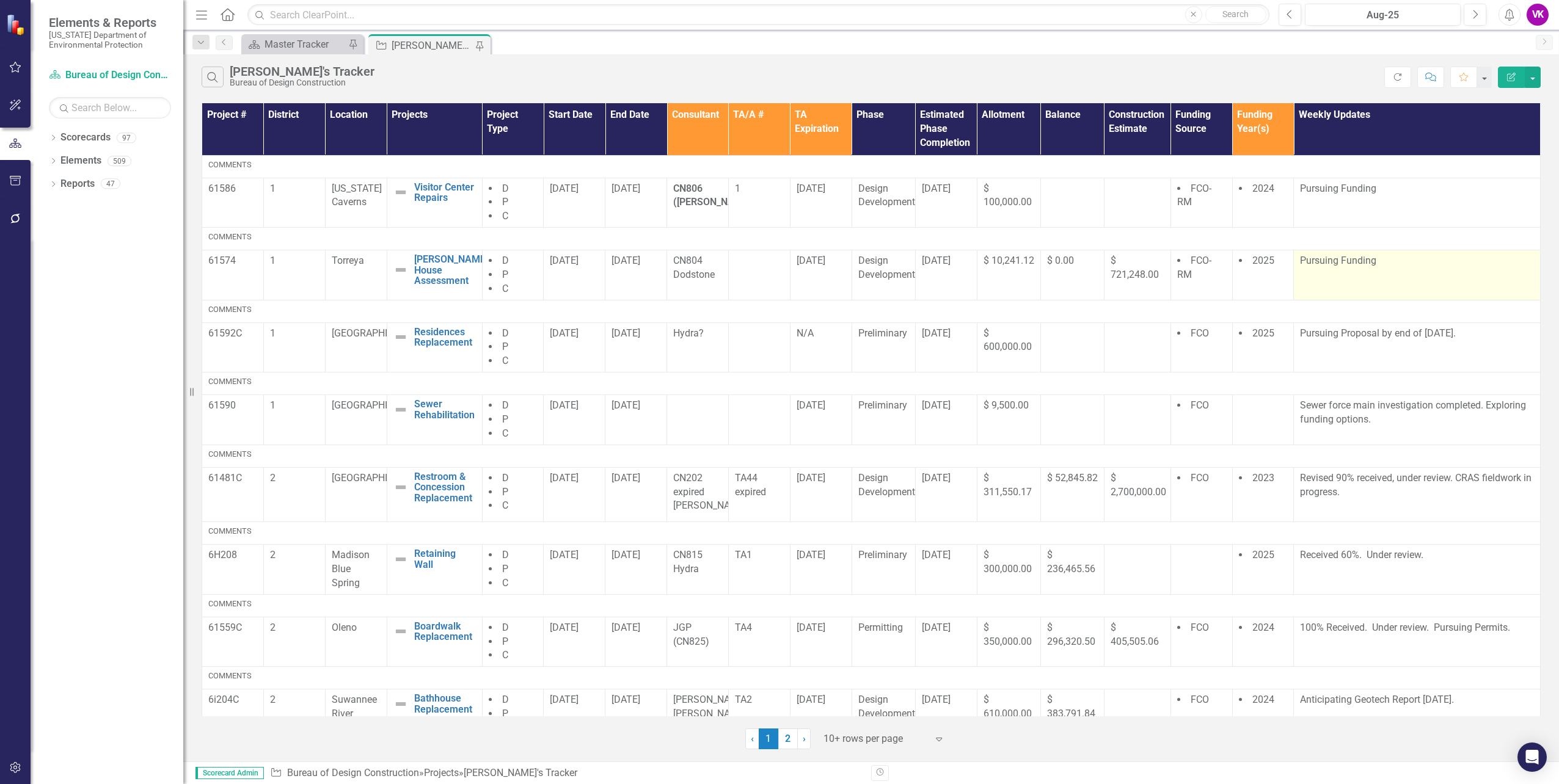
click at [1400, 271] on td "Pursuing Funding" at bounding box center [1417, 275] width 247 height 50
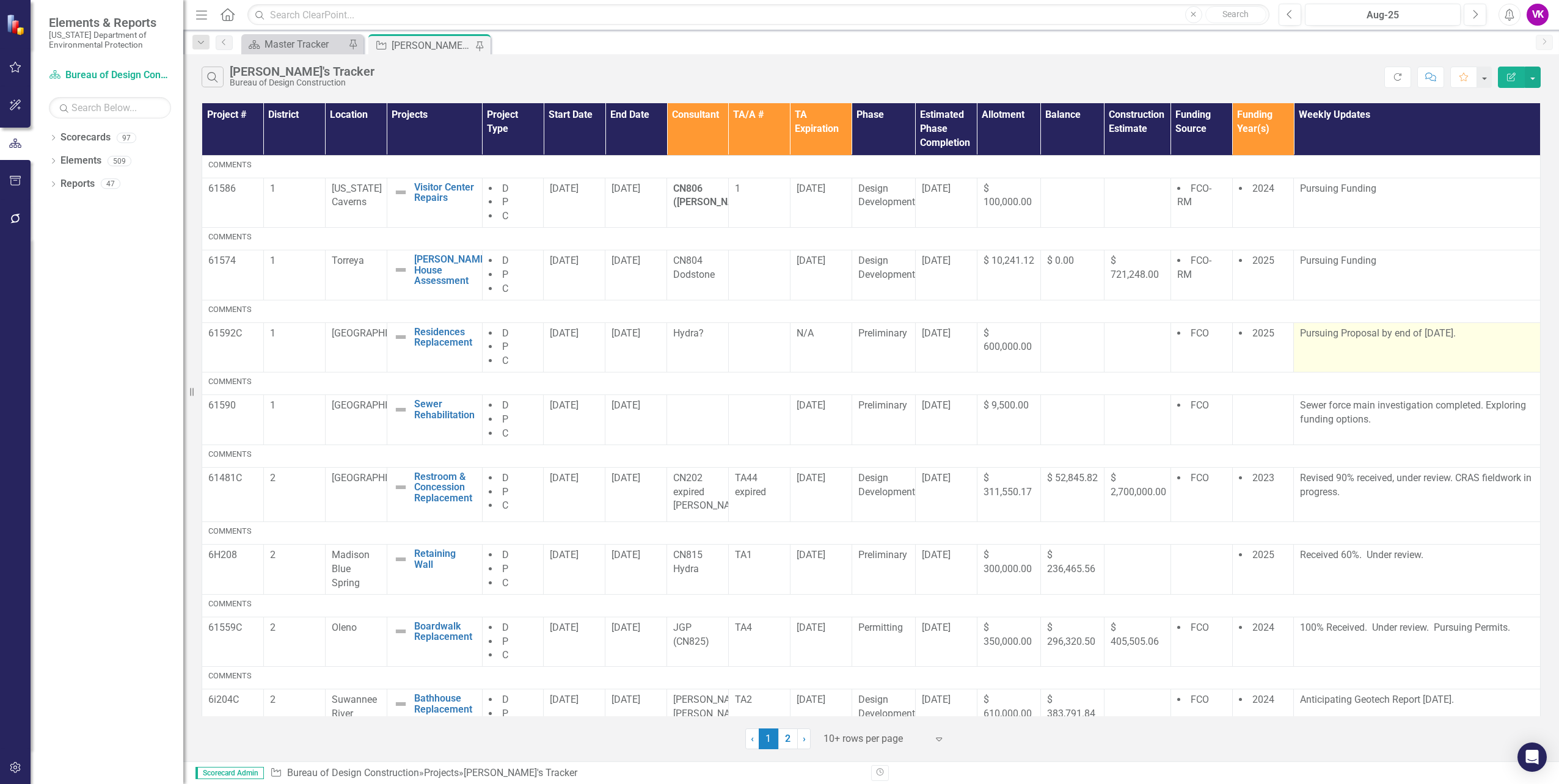
click at [1409, 346] on td "Pursuing Proposal by end of [DATE]." at bounding box center [1417, 347] width 247 height 50
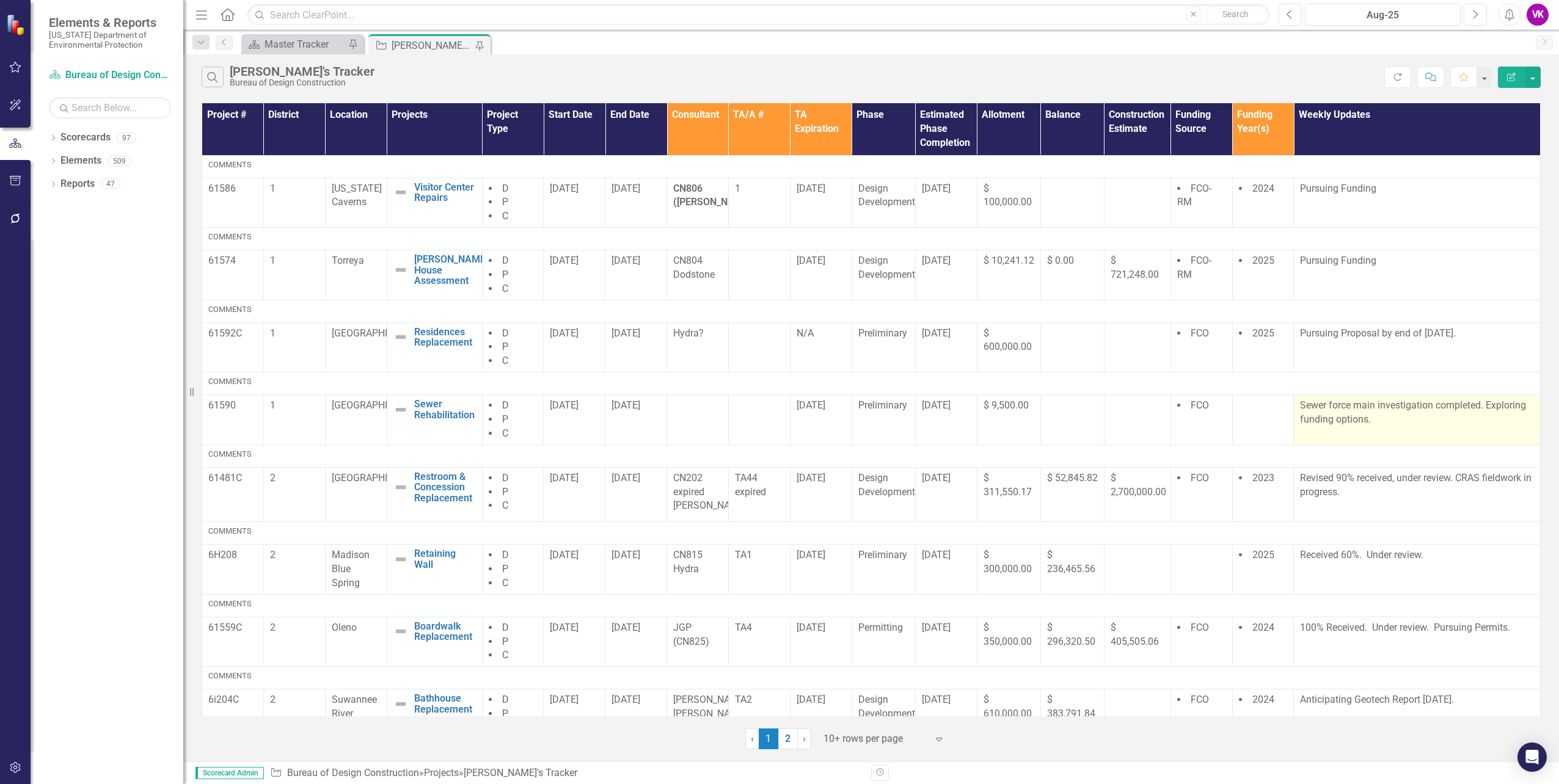
click at [1397, 420] on p "Sewer force main investigation completed. Exploring funding options." at bounding box center [1417, 413] width 234 height 28
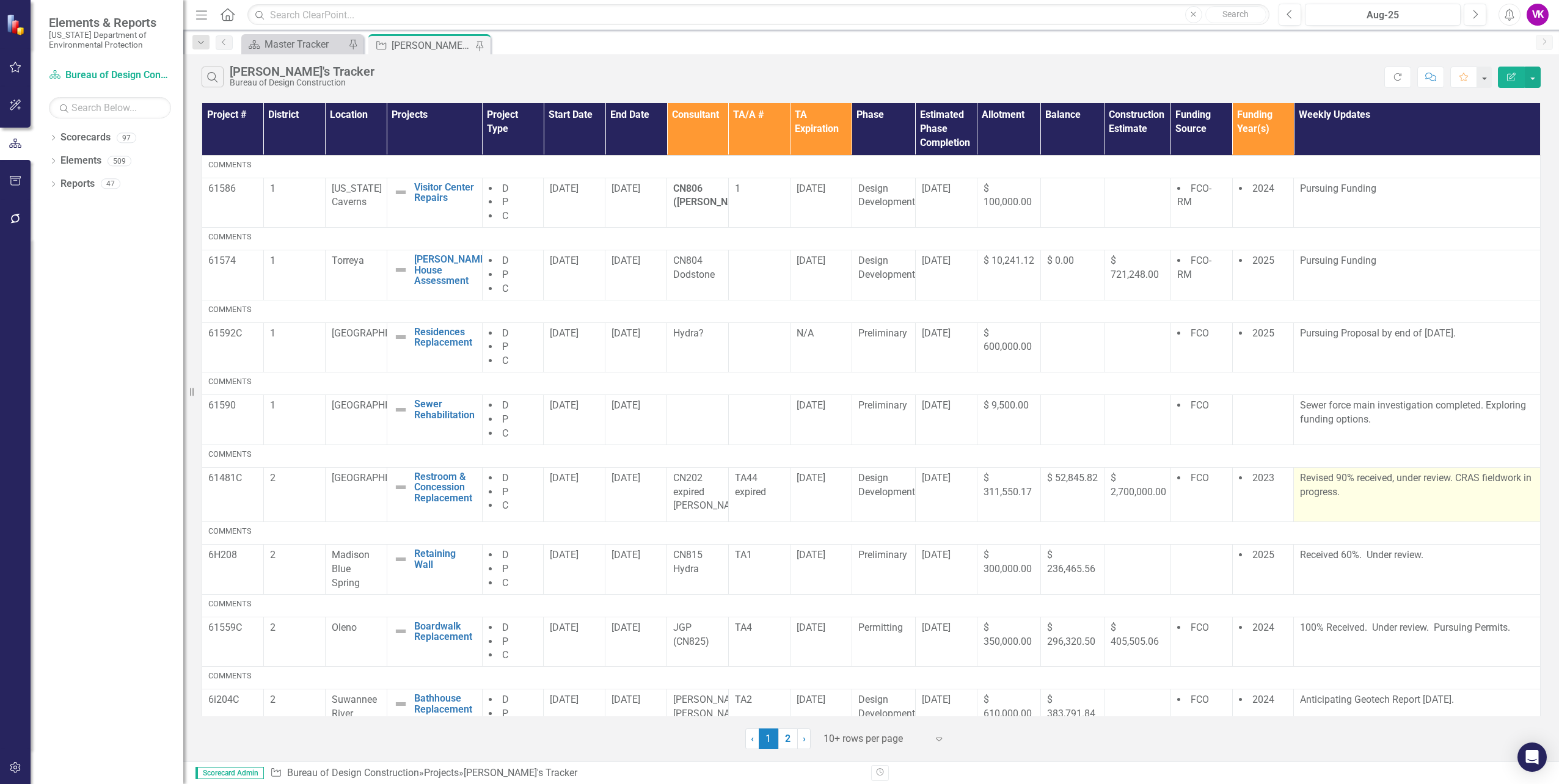
click at [1384, 496] on p "Revised 90% received, under review. CRAS fieldwork in progress." at bounding box center [1417, 487] width 234 height 31
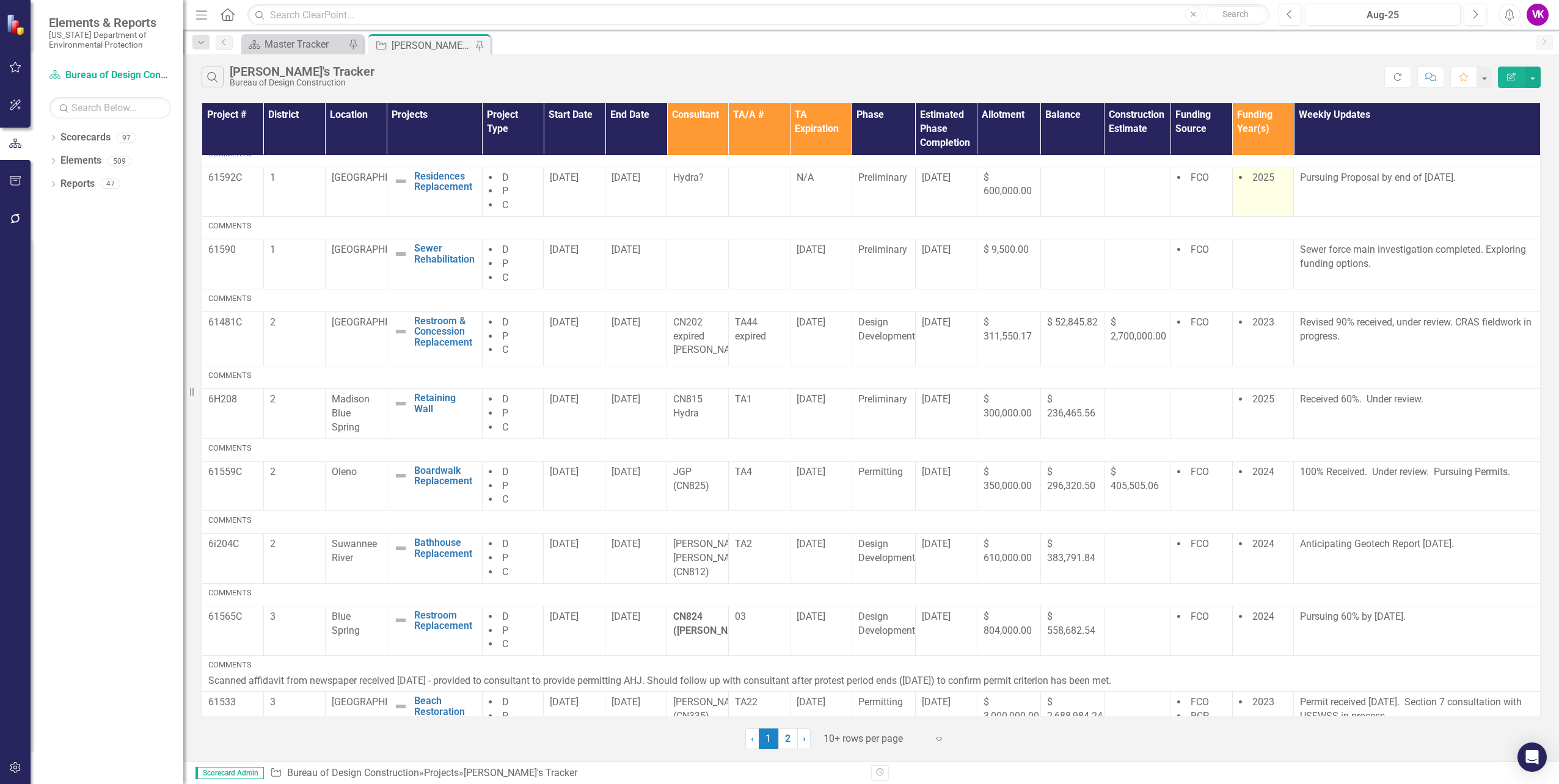
scroll to position [183, 0]
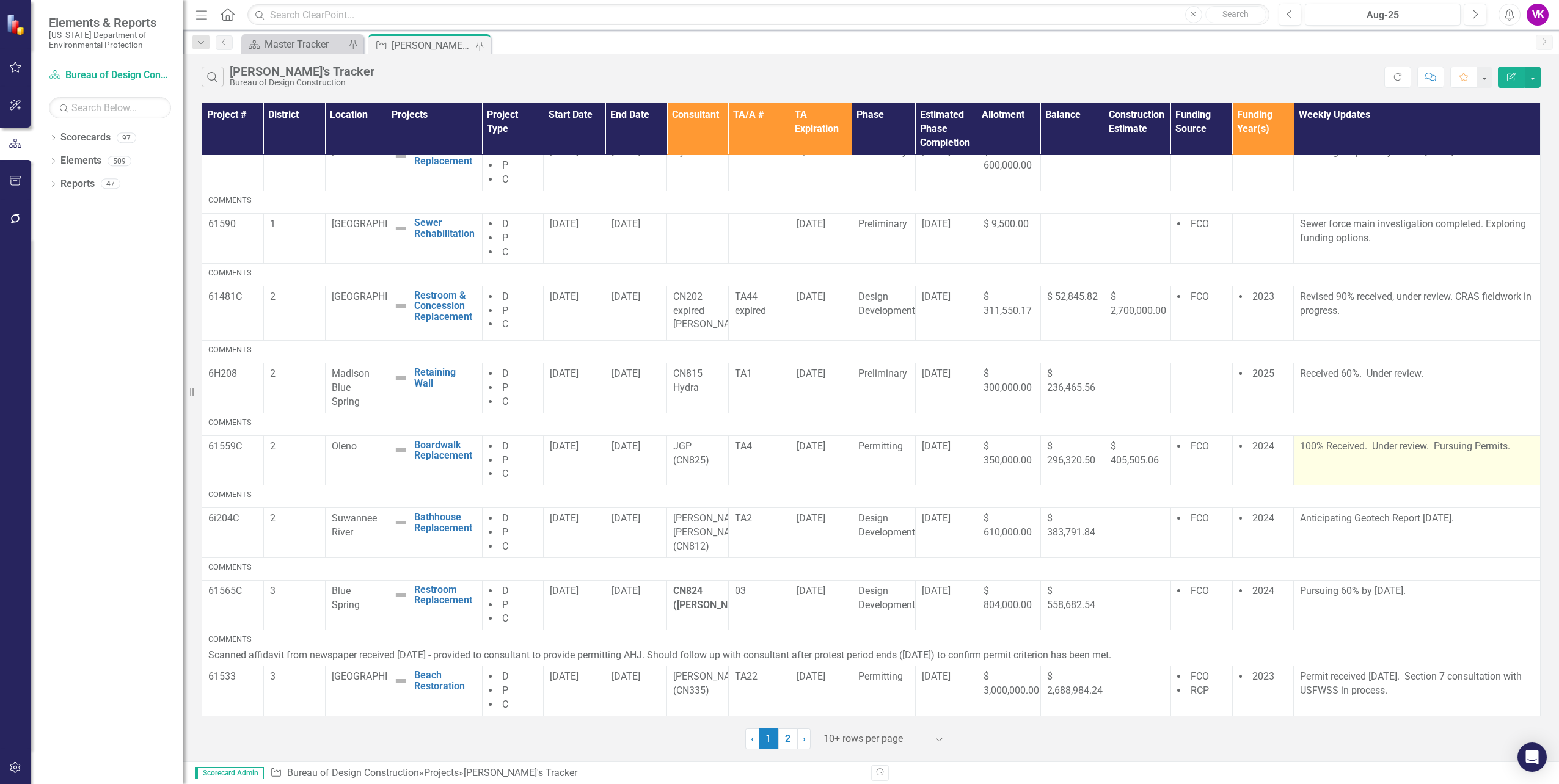
click at [1301, 454] on p "100% Received. Under review. Pursuing Permits." at bounding box center [1417, 447] width 234 height 14
click at [1302, 454] on p "100% Received. Under review. Pursuing Permits." at bounding box center [1417, 447] width 234 height 14
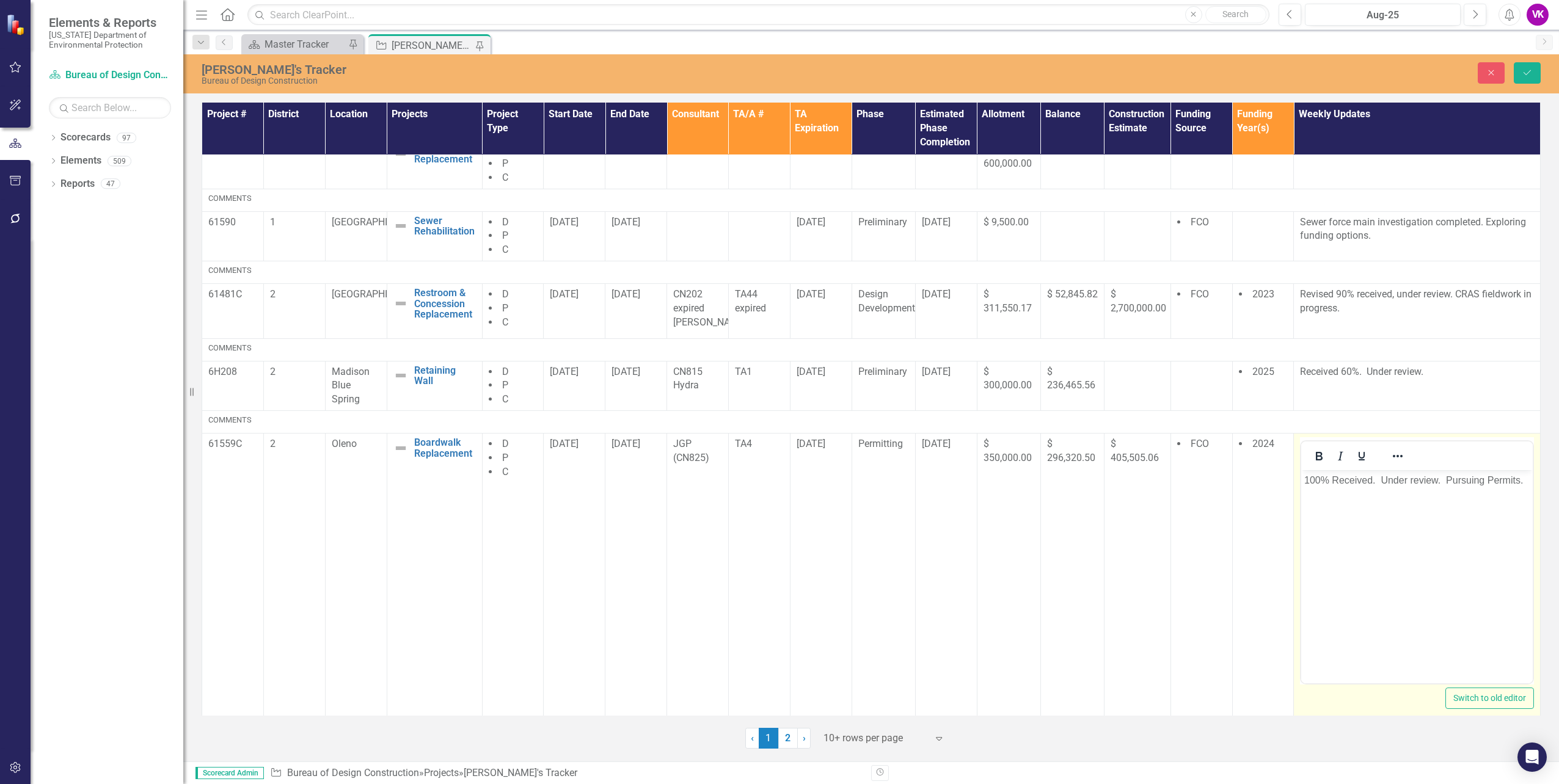
scroll to position [0, 0]
click at [1304, 482] on p "100% Received. Under review. Pursuing Permits." at bounding box center [1417, 481] width 225 height 15
click at [1530, 74] on icon "Save" at bounding box center [1527, 73] width 11 height 9
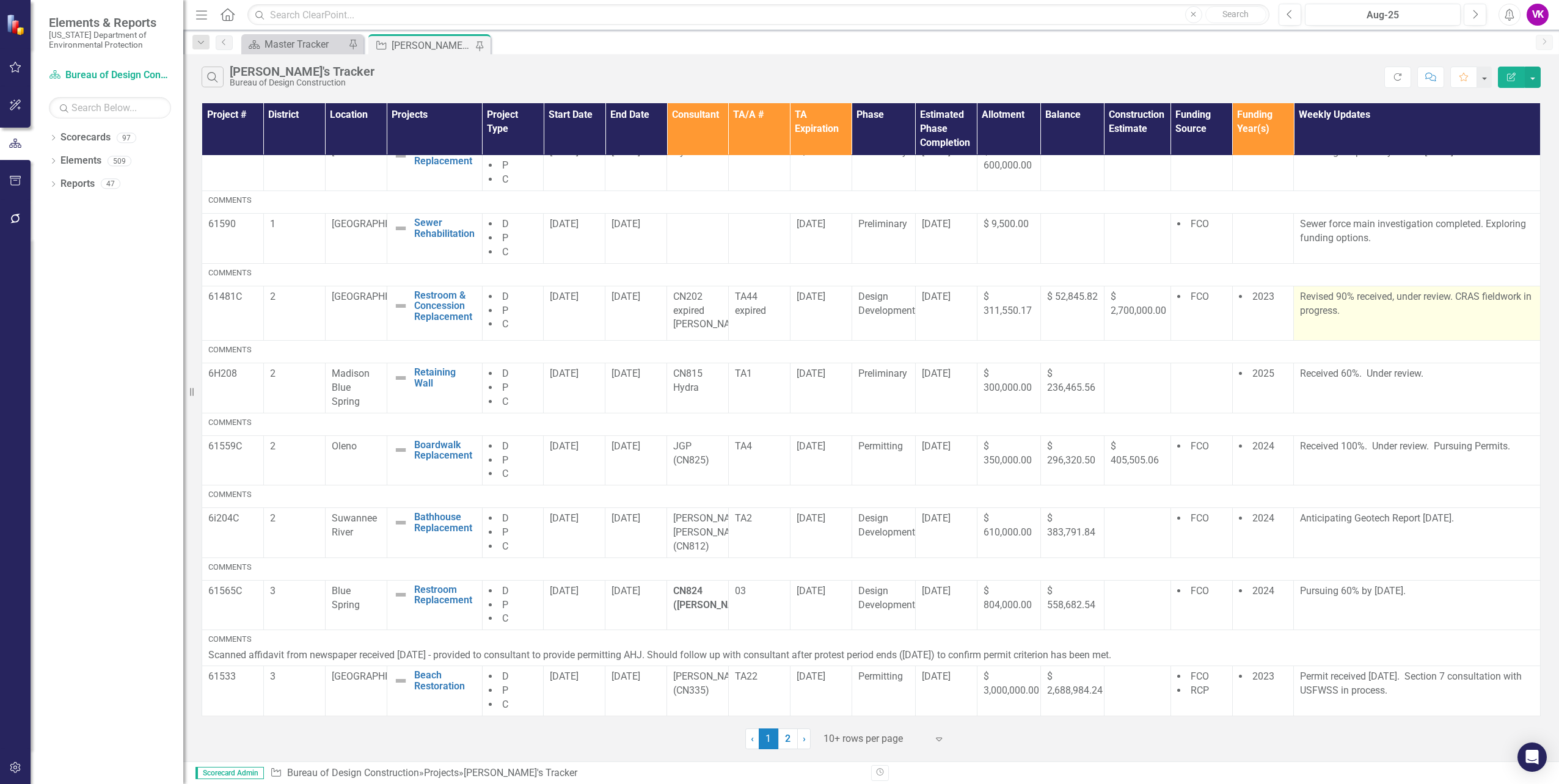
scroll to position [191, 0]
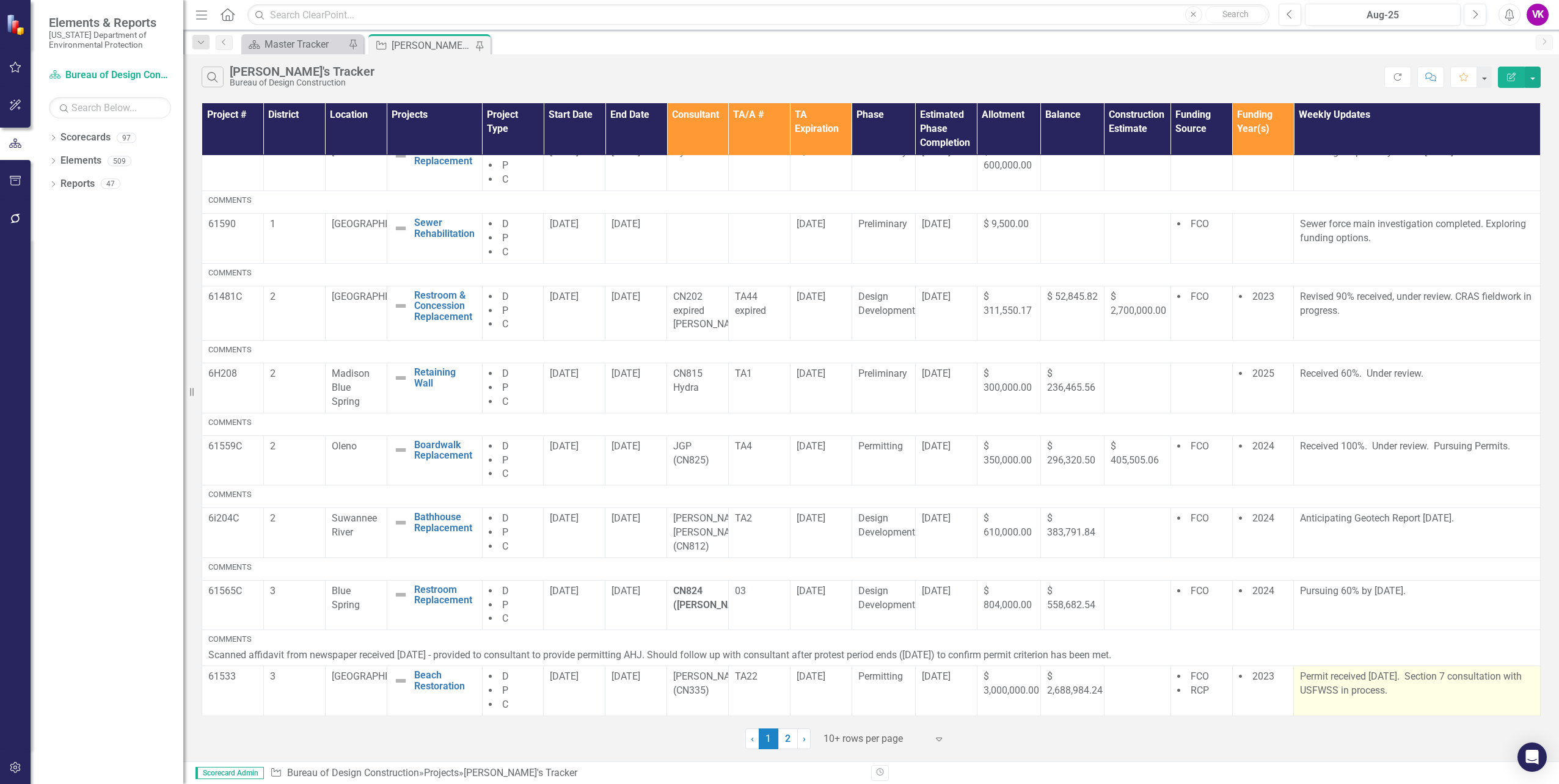
click at [1352, 678] on p "Permit received [DATE]. Section 7 consultation with USFWSS in process." at bounding box center [1417, 683] width 234 height 28
click at [1355, 679] on p "Permit received [DATE]. Section 7 consultation with USFWSS in process." at bounding box center [1417, 683] width 234 height 28
click at [1300, 677] on p "Permit received [DATE]. Section 7 consultation with USFWSS in process." at bounding box center [1417, 683] width 234 height 28
click at [1303, 677] on p "Permit received [DATE]. Section 7 consultation with USFWSS in process." at bounding box center [1417, 683] width 234 height 28
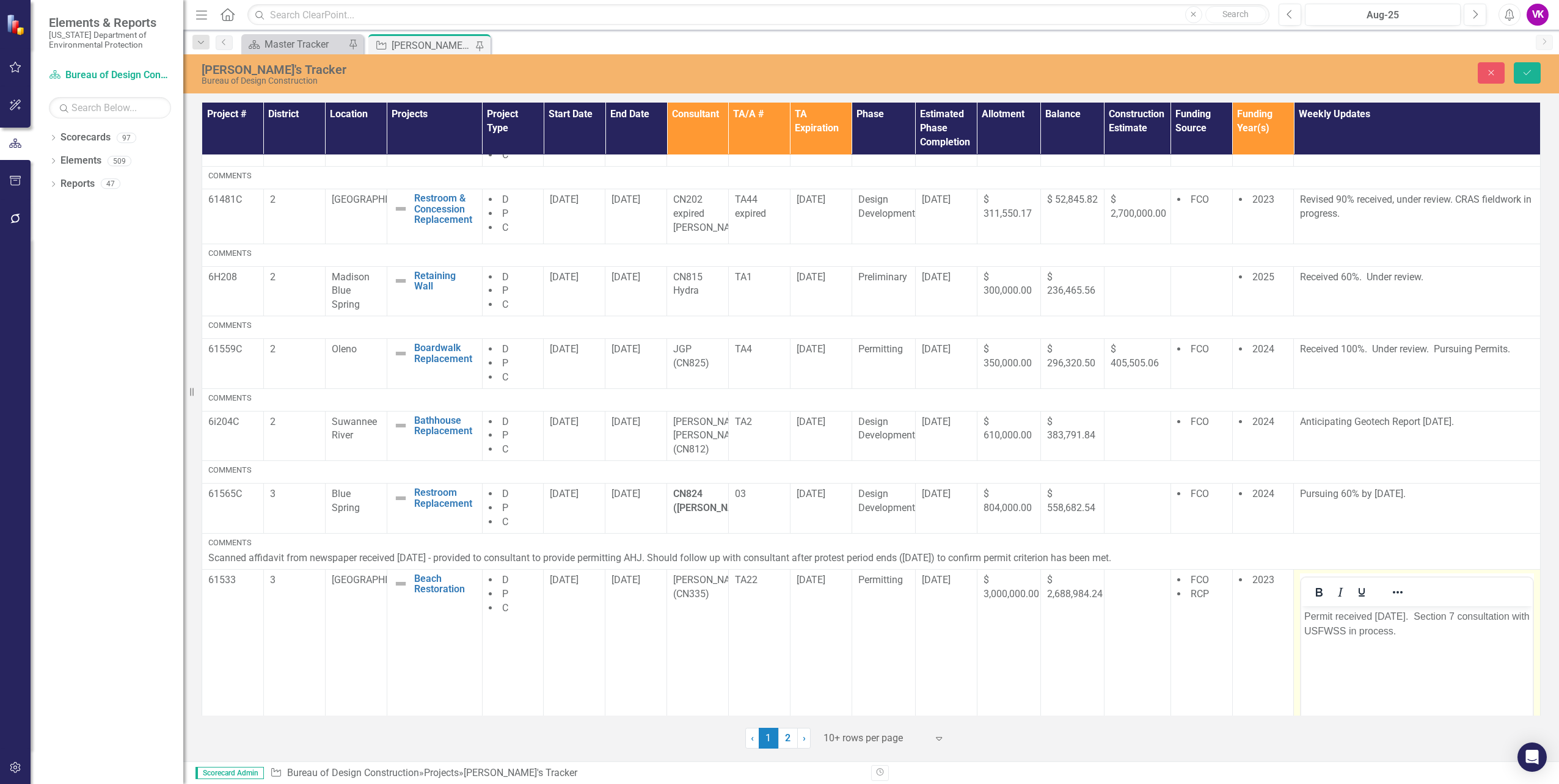
scroll to position [429, 0]
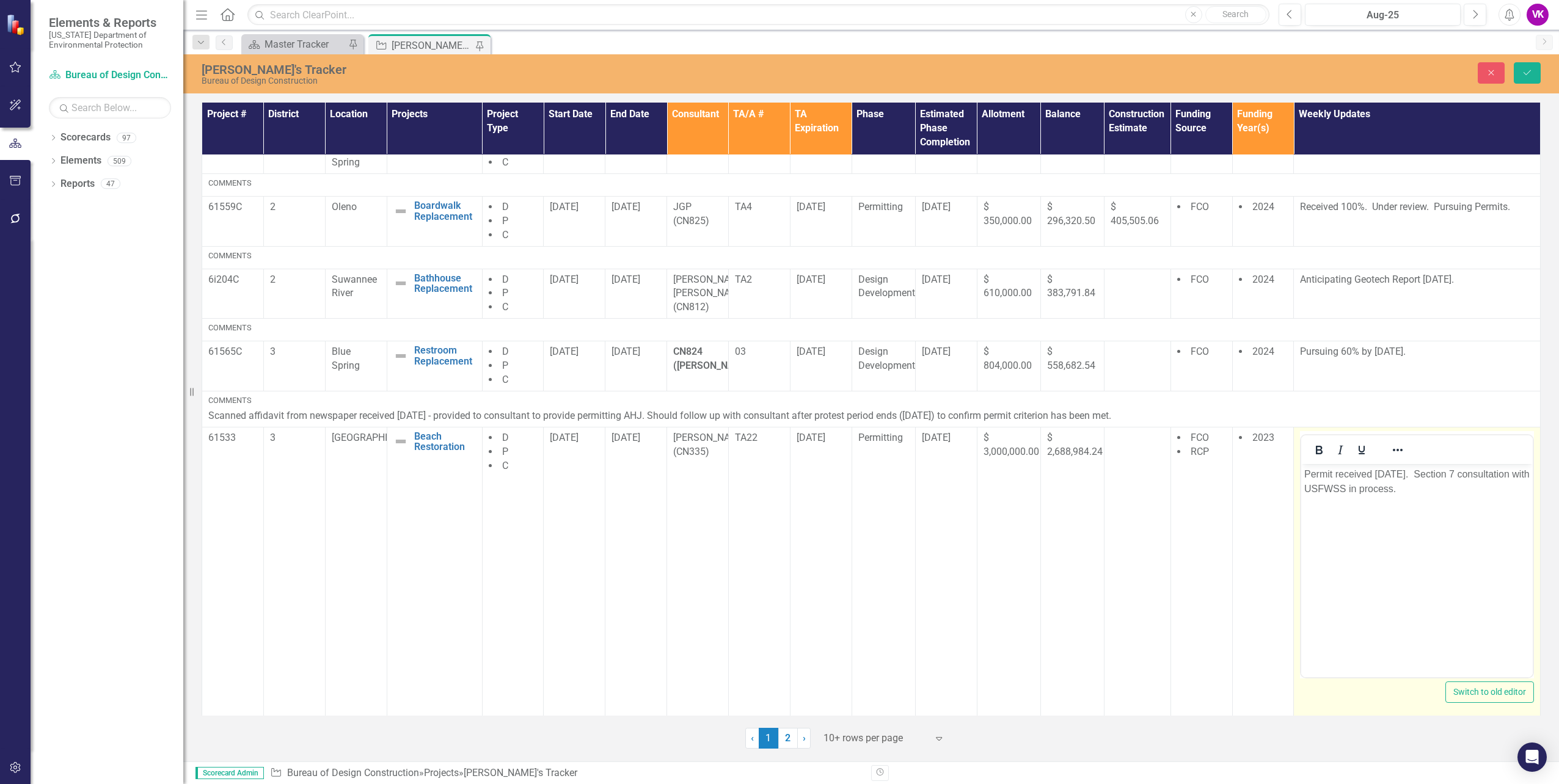
click at [1421, 488] on p "Permit received [DATE]. Section 7 consultation with USFWSS in process." at bounding box center [1417, 481] width 225 height 29
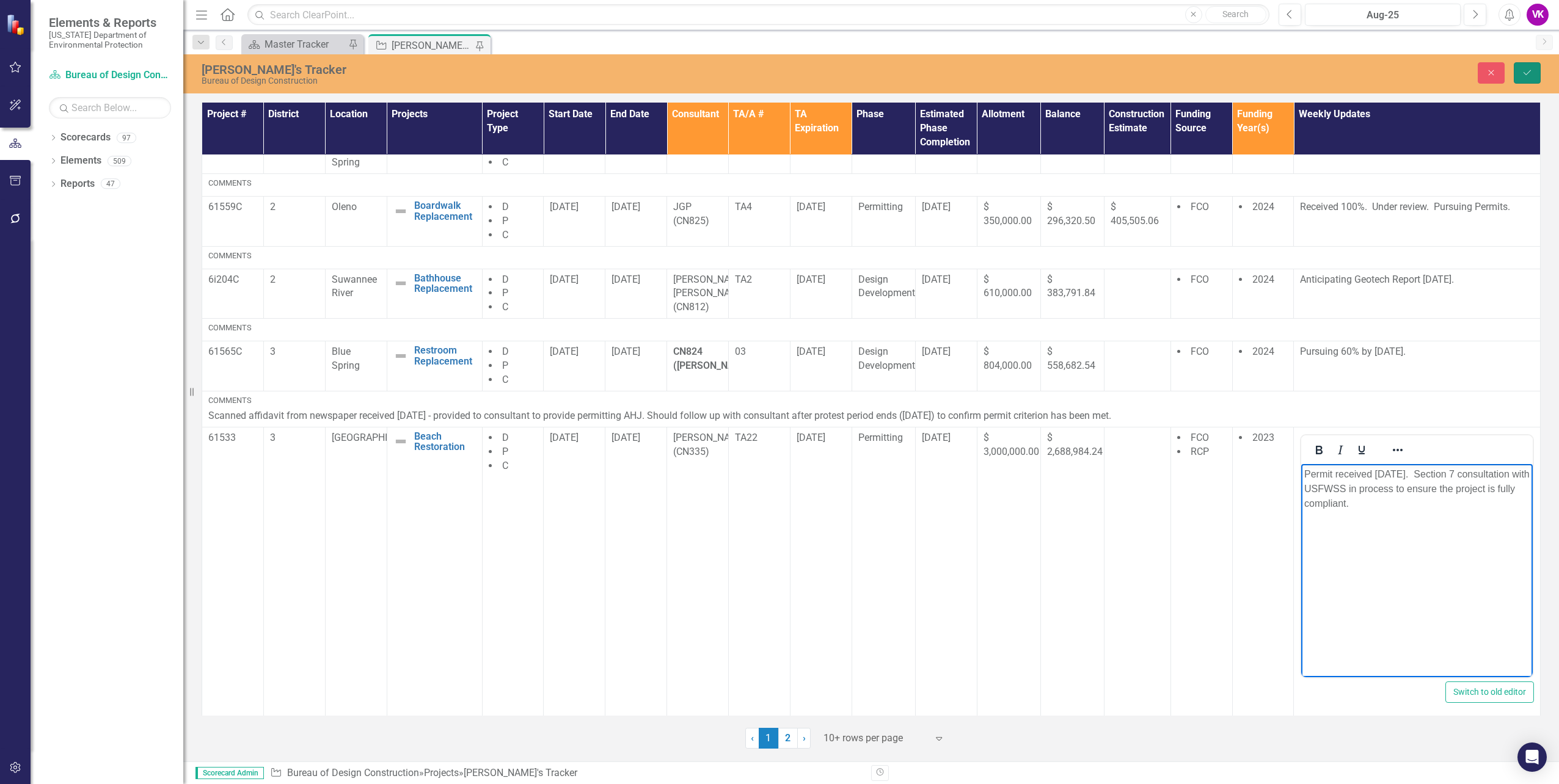
click at [1531, 74] on icon "Save" at bounding box center [1527, 73] width 11 height 9
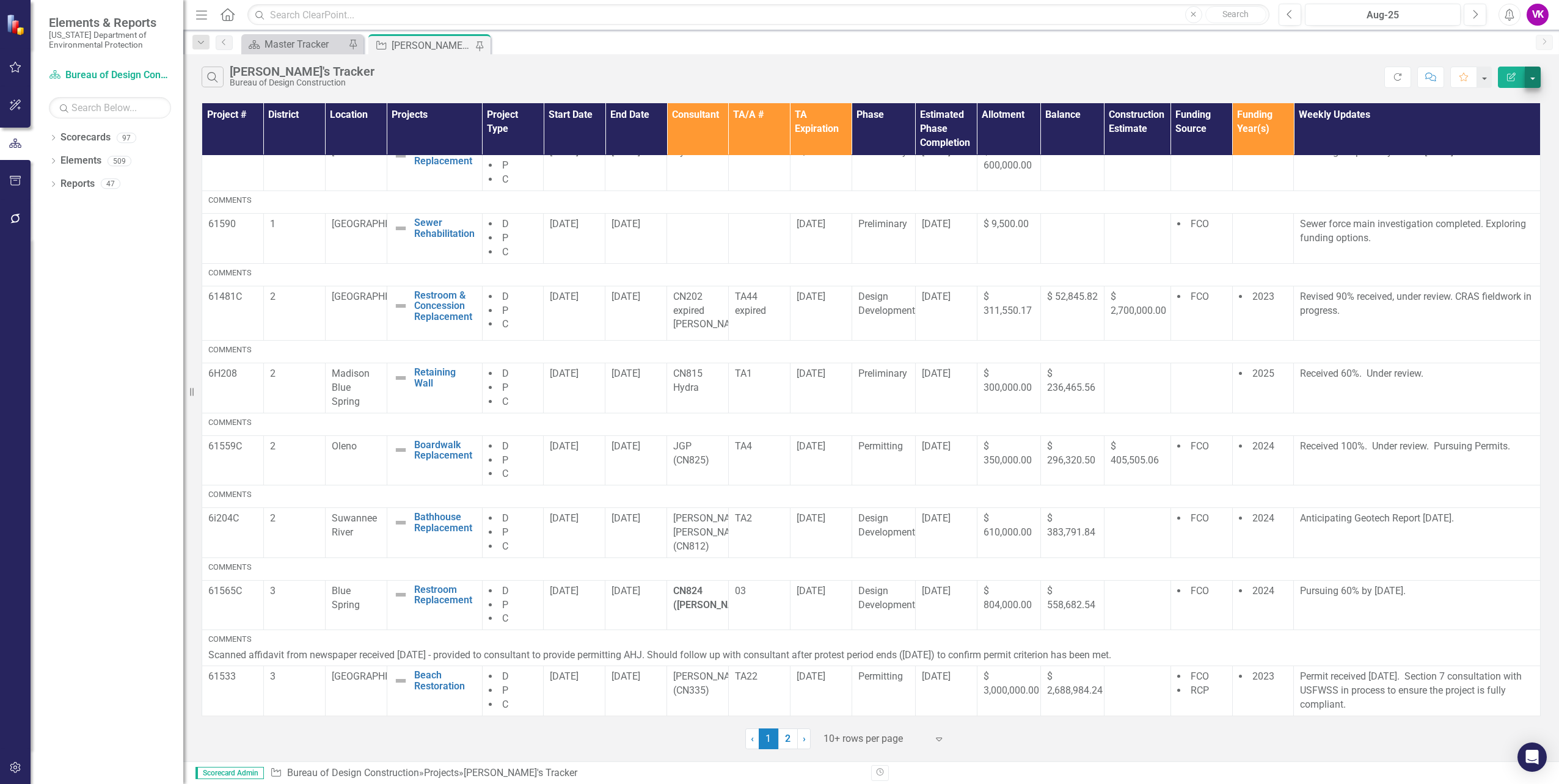
scroll to position [0, 0]
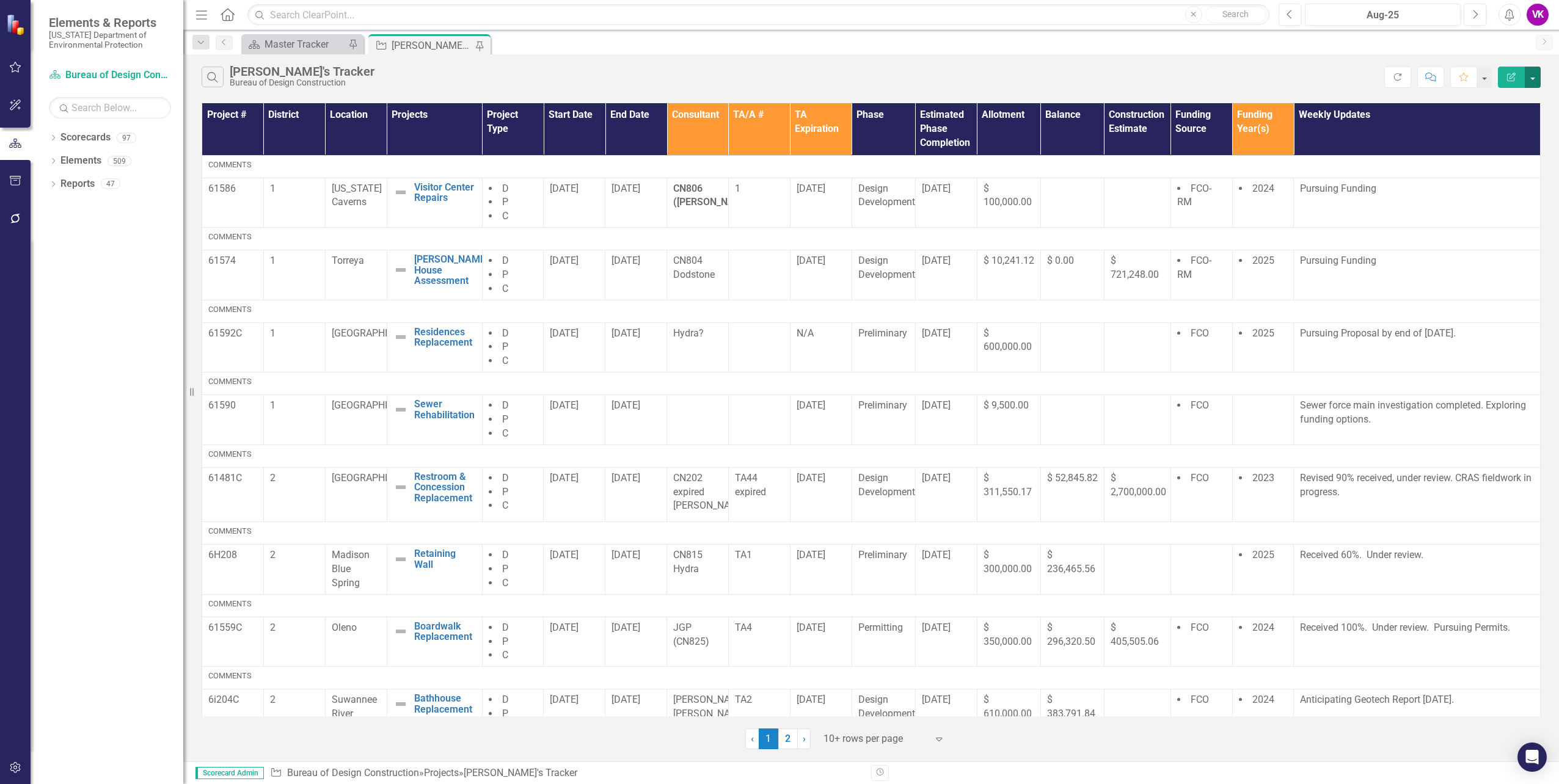
click at [1533, 79] on button "button" at bounding box center [1532, 77] width 15 height 21
click at [1510, 122] on link "PDF Export to PDF" at bounding box center [1492, 124] width 96 height 22
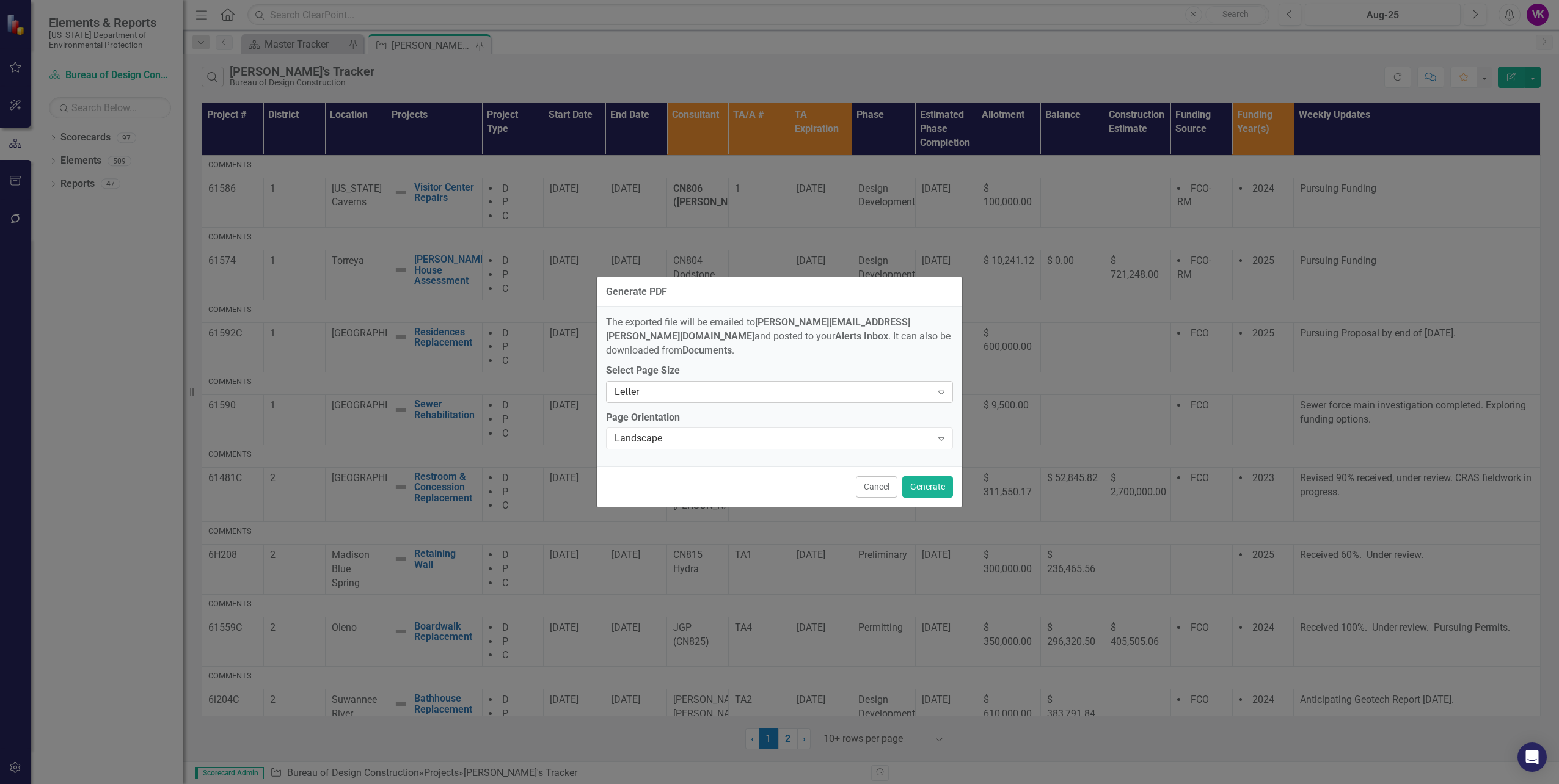
click at [943, 387] on icon "Expand" at bounding box center [942, 391] width 12 height 9
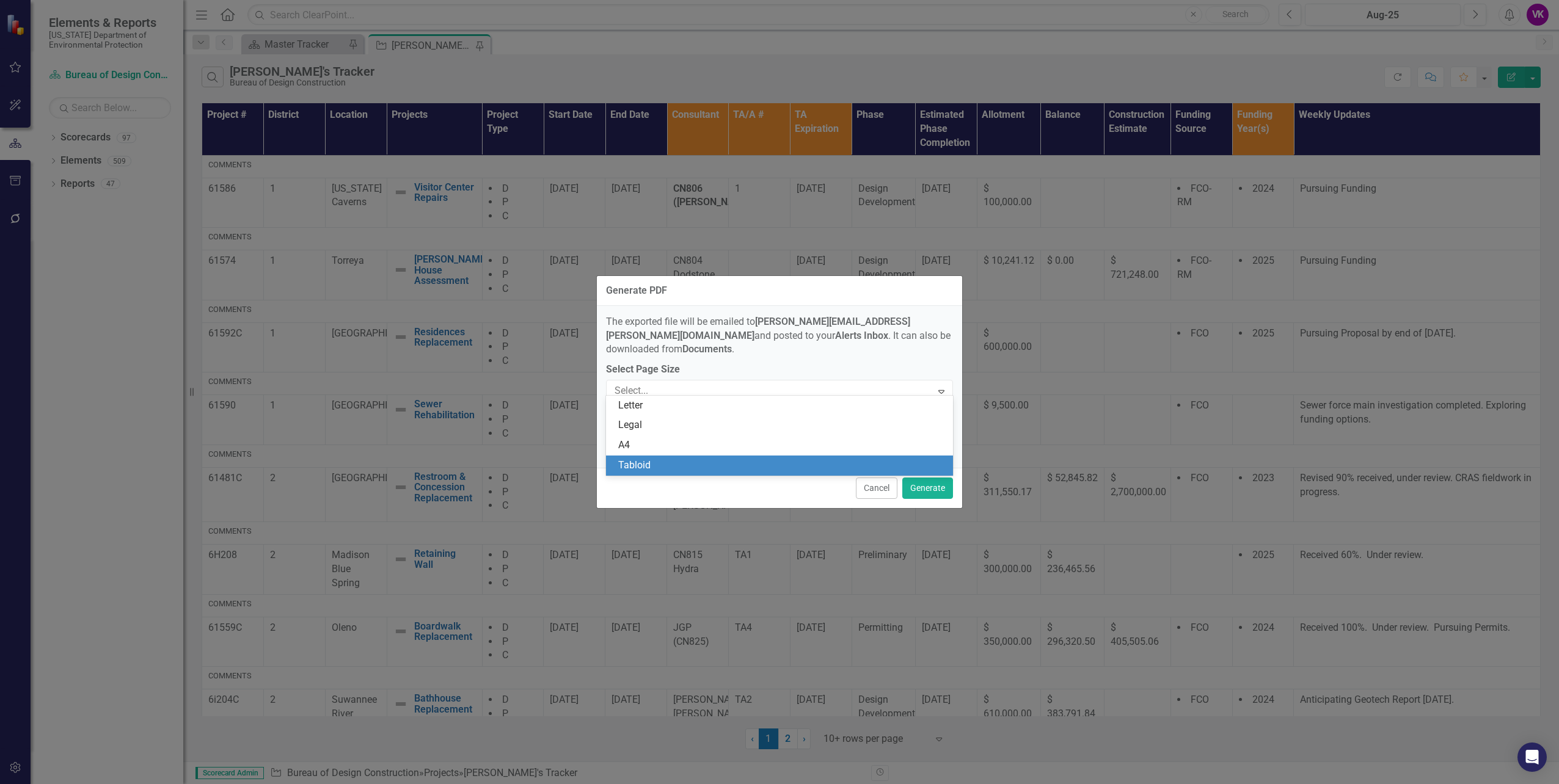
click at [665, 466] on div "Tabloid" at bounding box center [782, 466] width 328 height 14
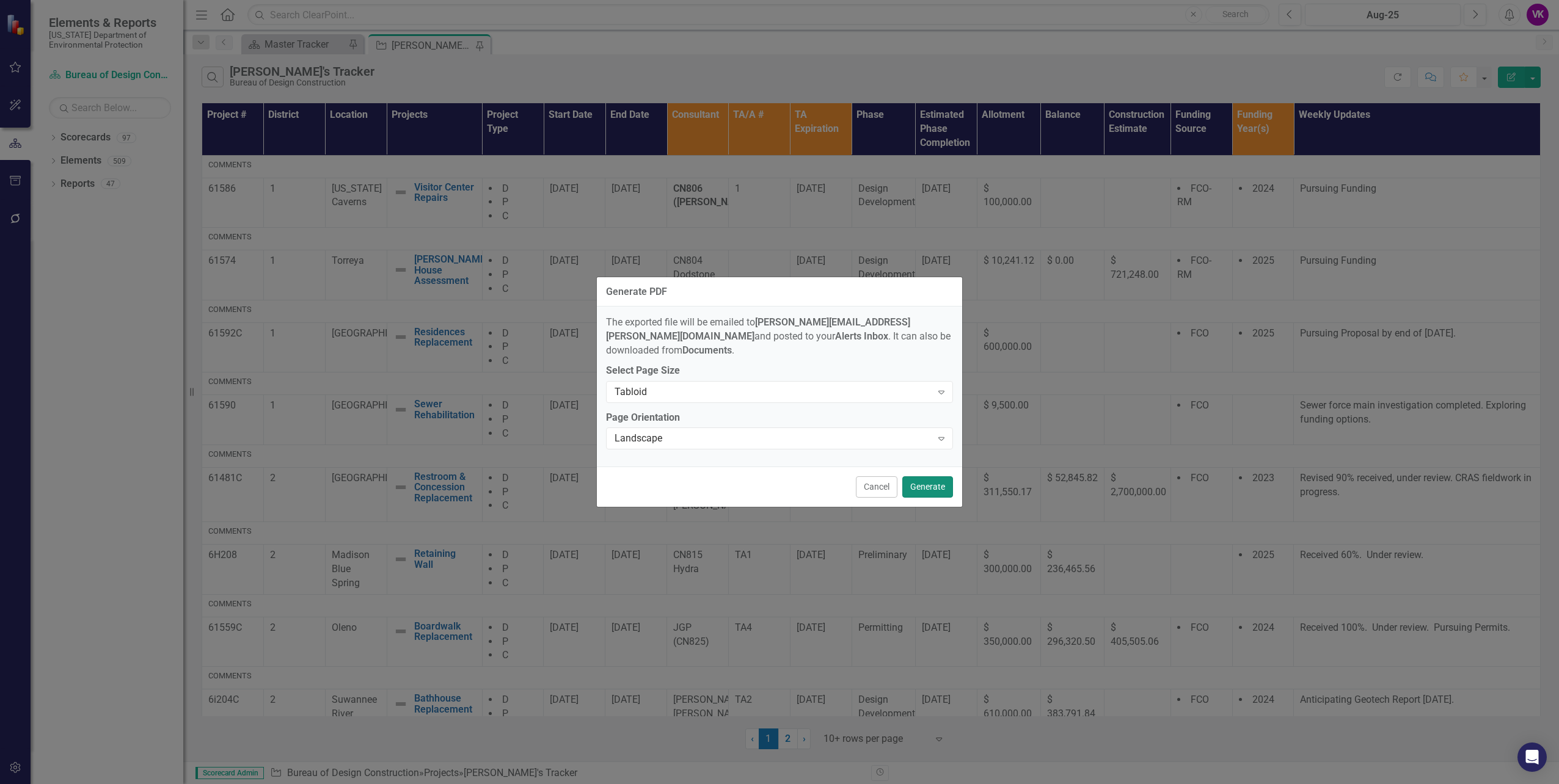
click at [928, 480] on button "Generate" at bounding box center [927, 487] width 51 height 21
